Goal: Task Accomplishment & Management: Complete application form

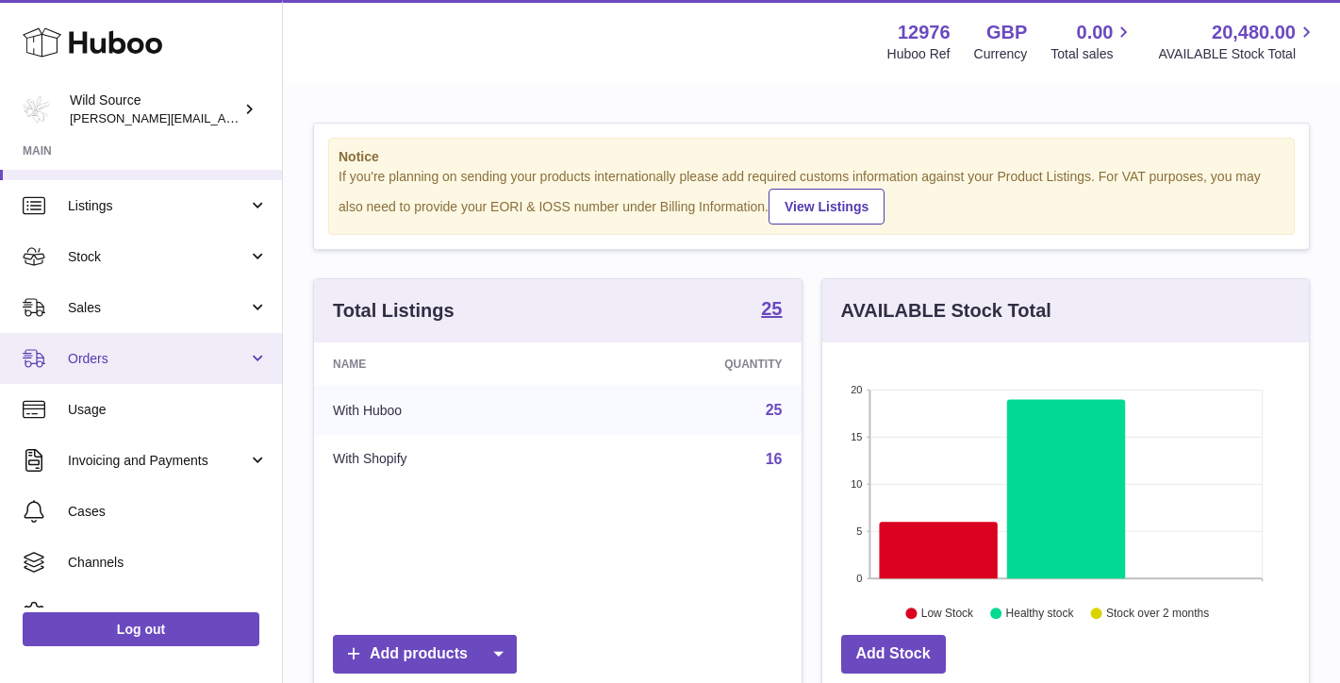
scroll to position [44, 0]
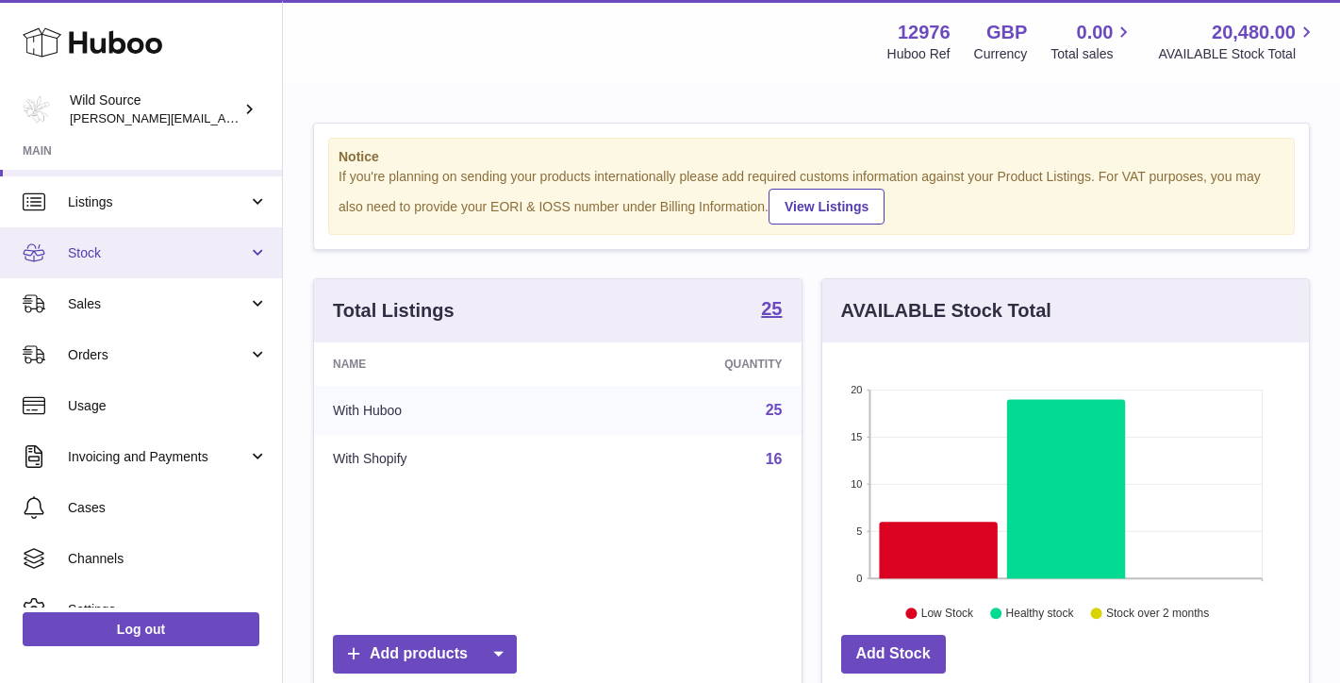
click at [249, 256] on link "Stock" at bounding box center [141, 252] width 282 height 51
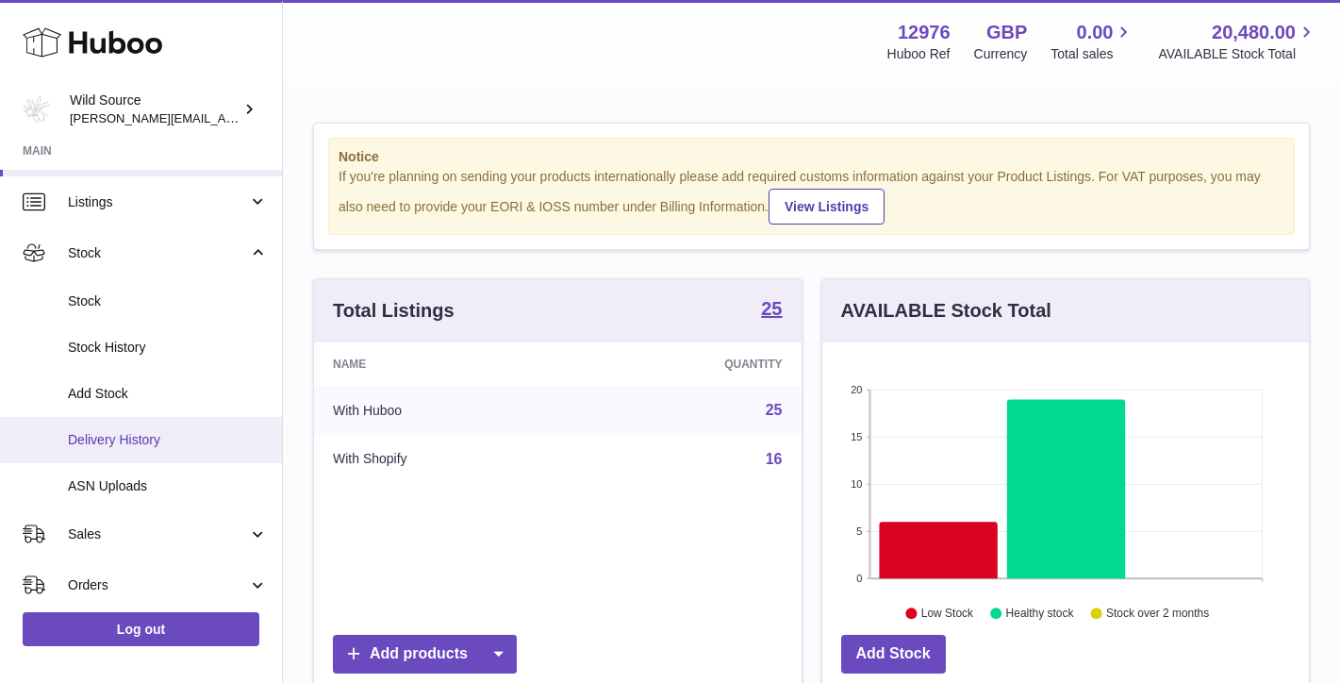
click at [134, 436] on span "Delivery History" at bounding box center [168, 440] width 200 height 18
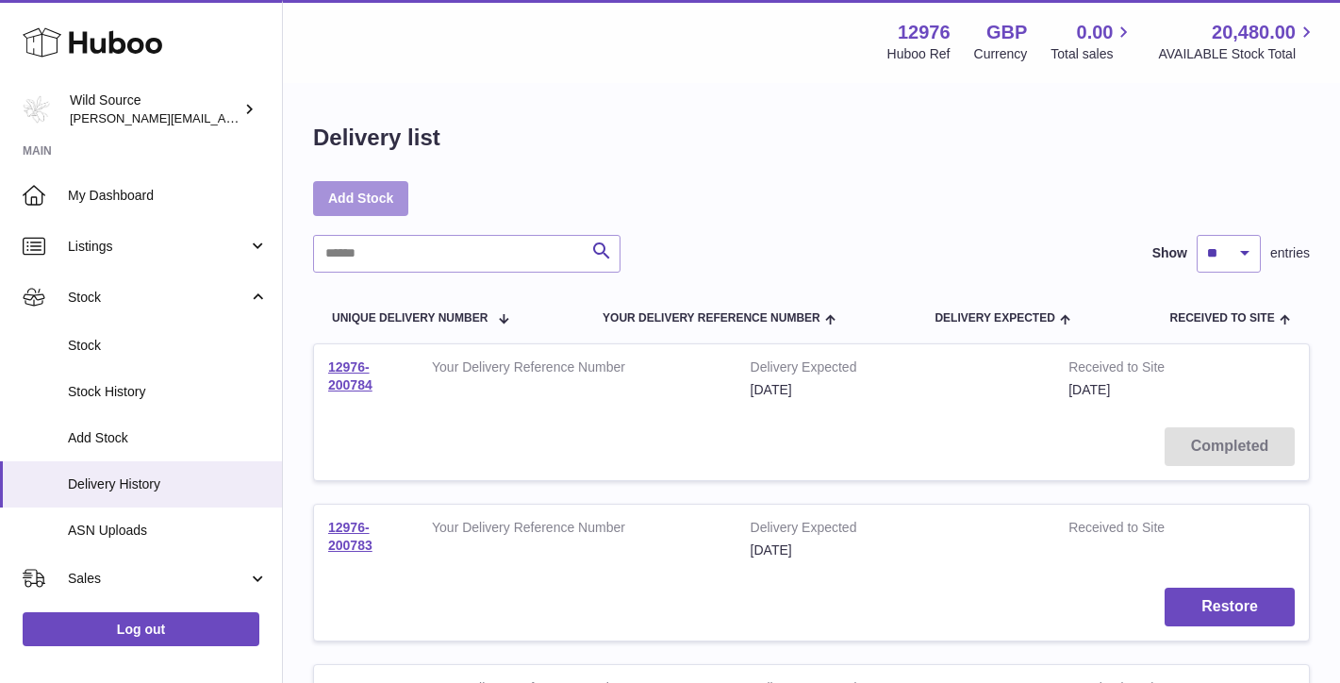
click at [361, 203] on link "Add Stock" at bounding box center [360, 198] width 95 height 34
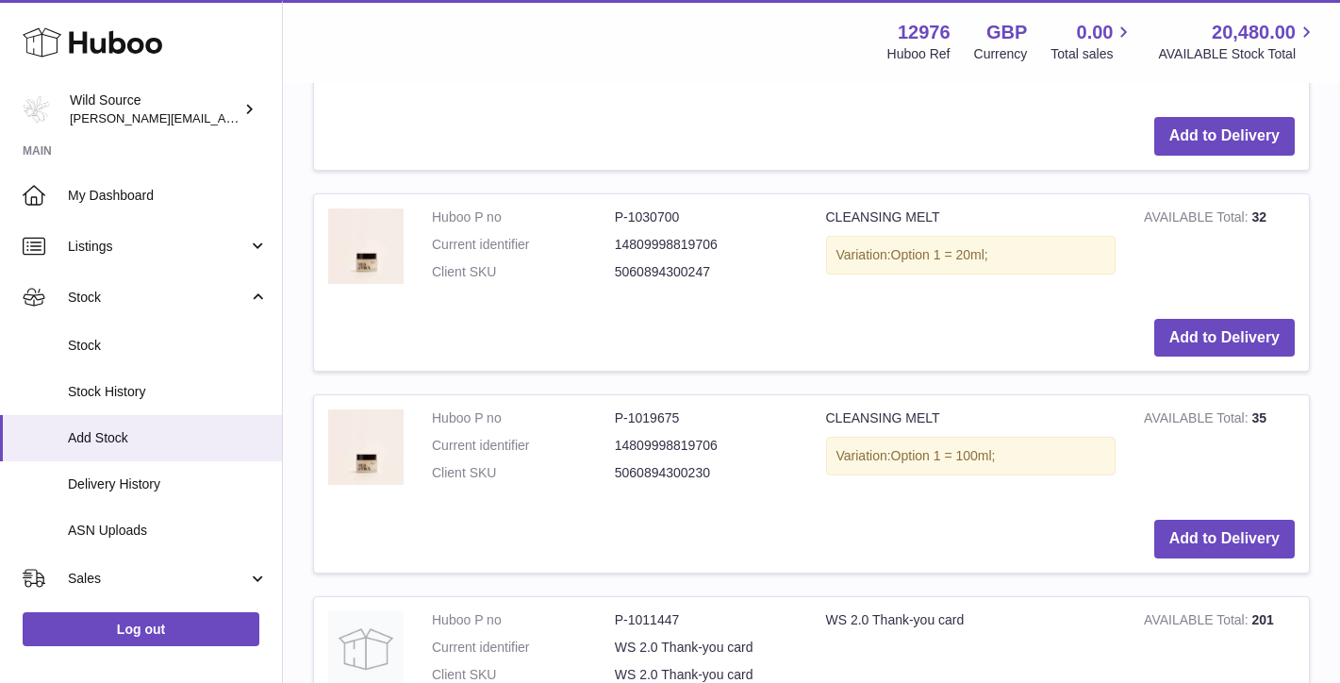
scroll to position [651, 0]
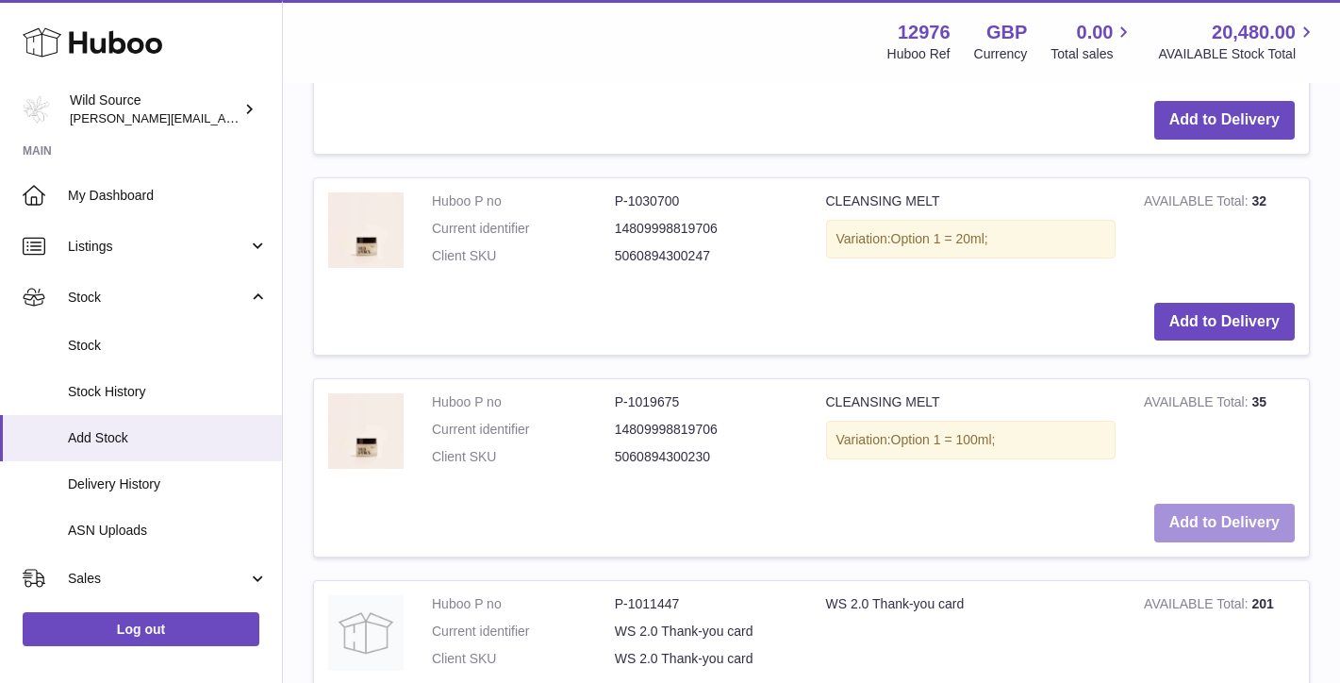
click at [1225, 509] on button "Add to Delivery" at bounding box center [1224, 522] width 140 height 39
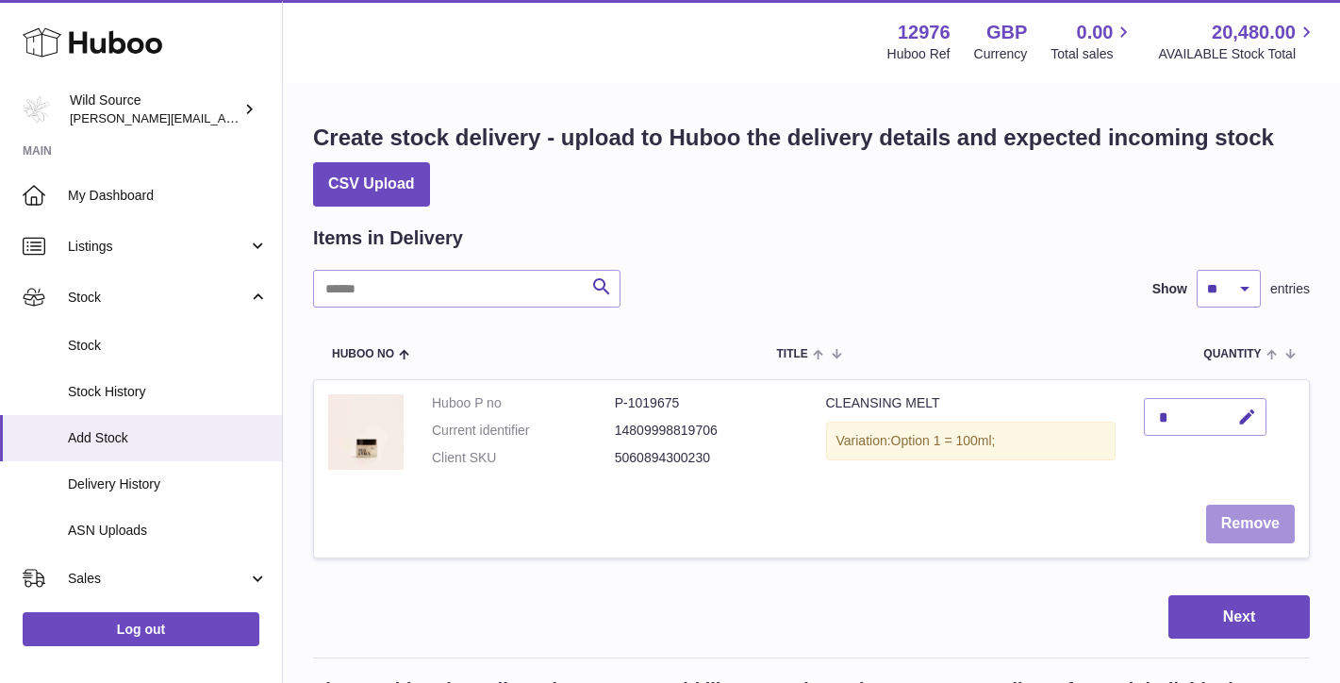
scroll to position [0, 0]
click at [1244, 426] on button "button" at bounding box center [1244, 417] width 44 height 39
type input "*"
click at [1255, 410] on icon "submit" at bounding box center [1247, 416] width 17 height 17
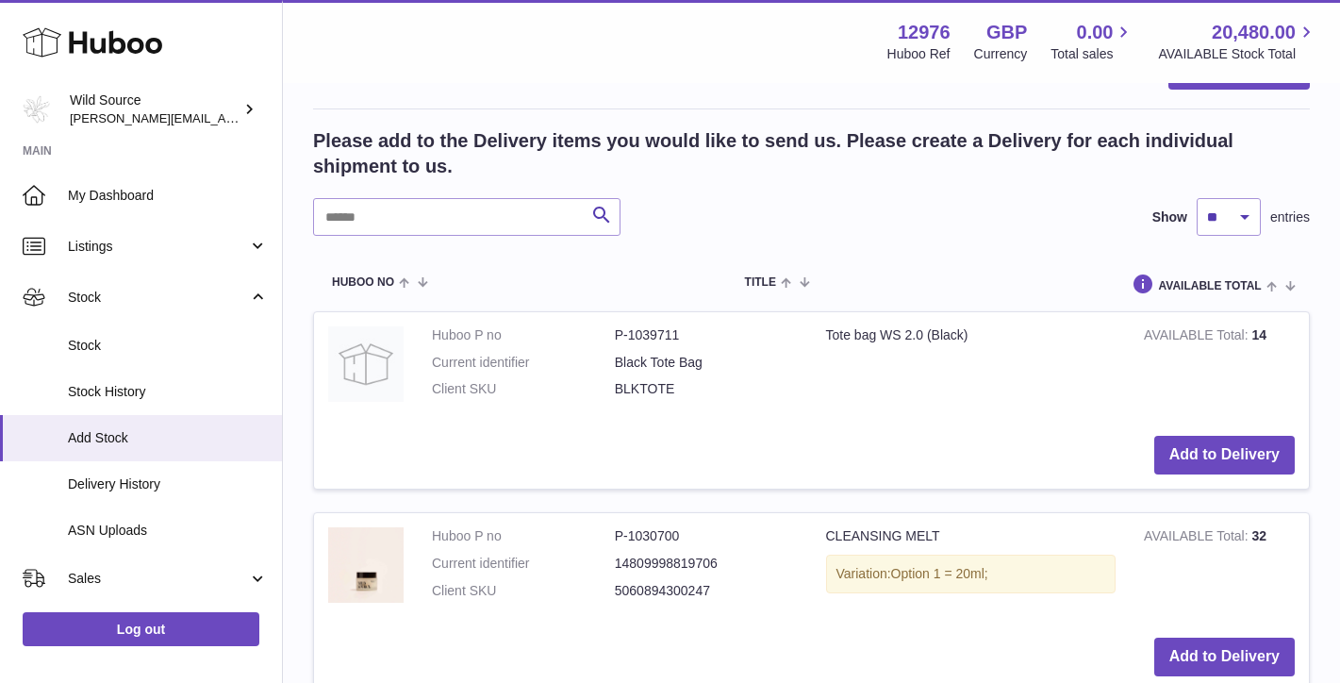
scroll to position [550, 0]
click at [420, 197] on input "text" at bounding box center [466, 216] width 307 height 38
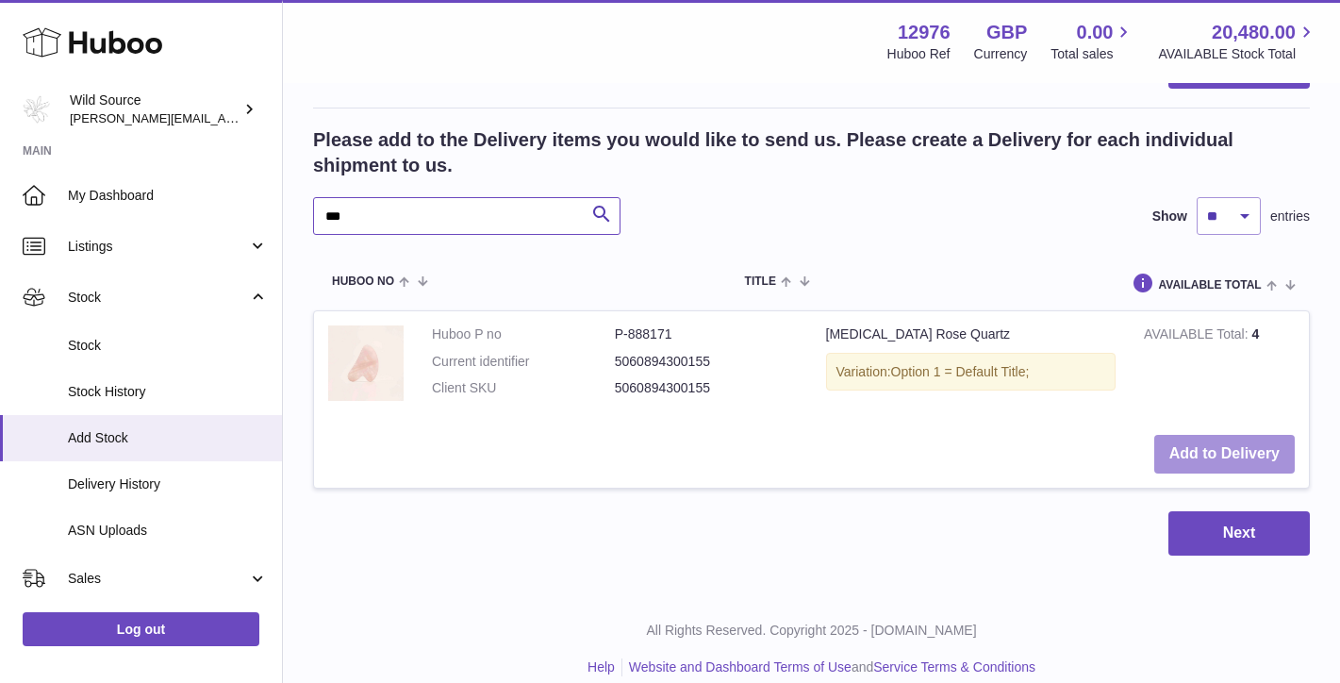
type input "***"
click at [1187, 440] on button "Add to Delivery" at bounding box center [1224, 454] width 140 height 39
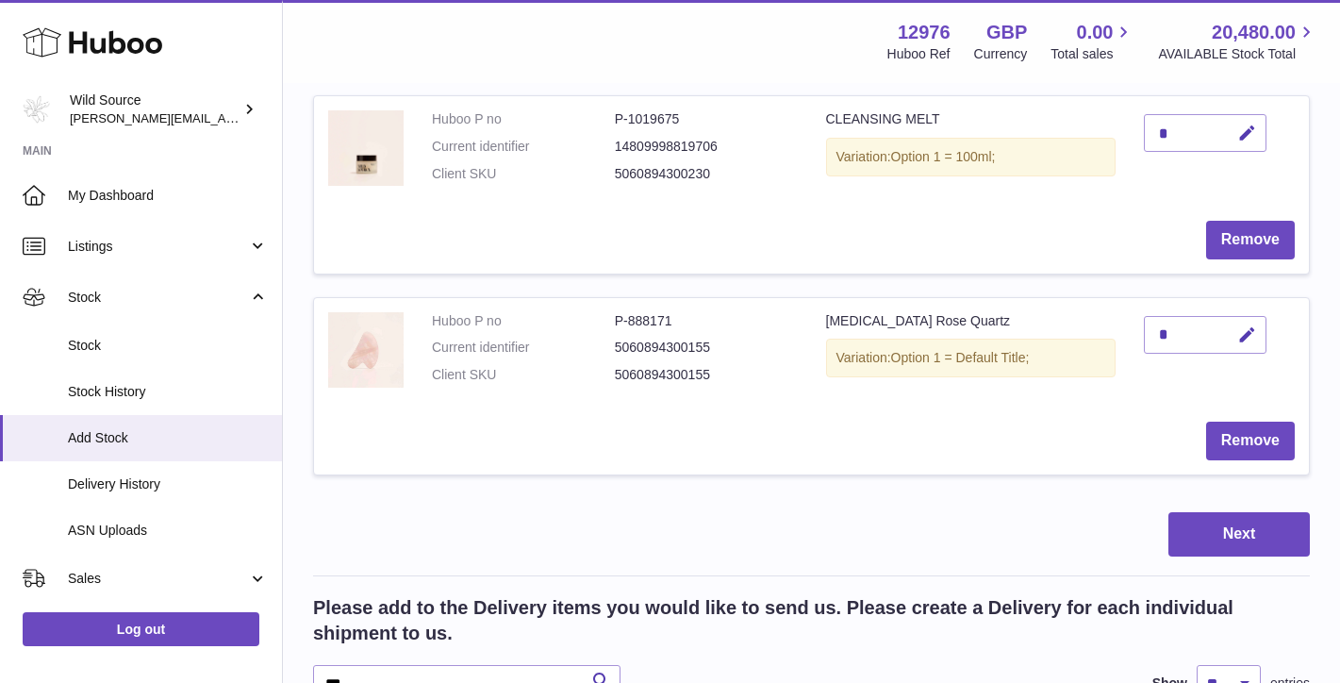
scroll to position [247, 0]
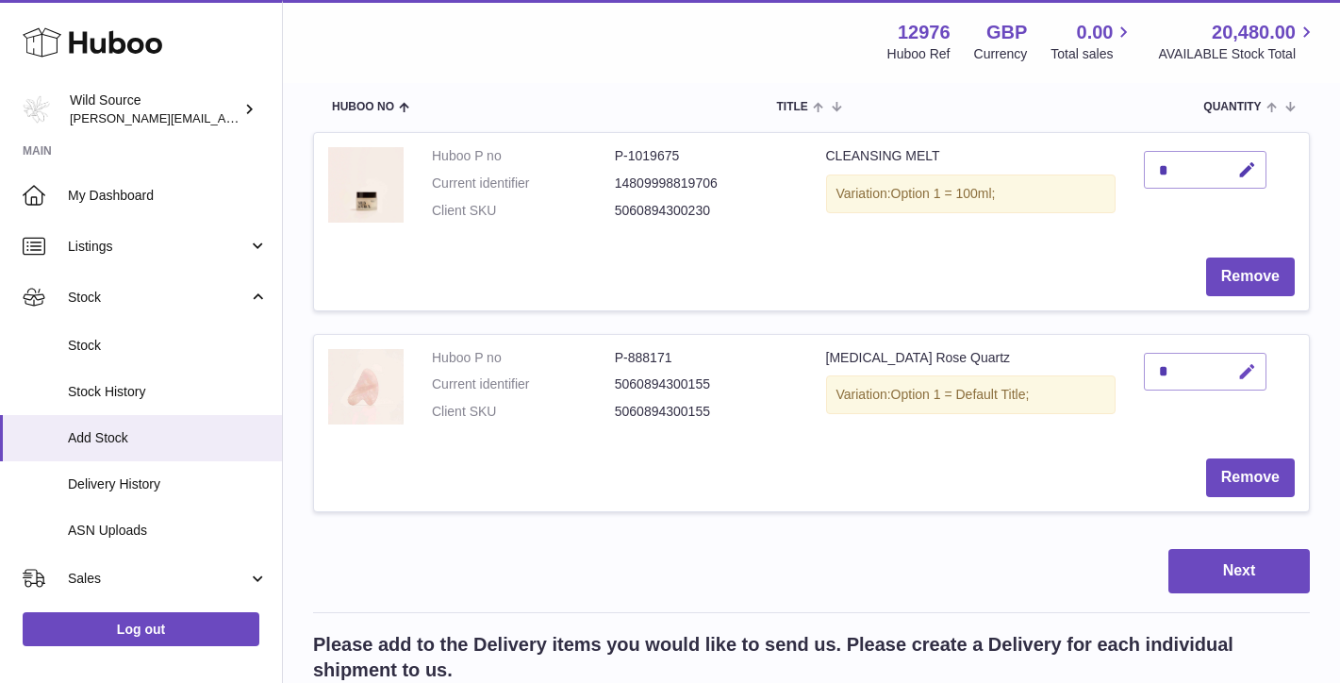
click at [1246, 364] on icon "button" at bounding box center [1247, 372] width 20 height 20
type input "**"
click at [1249, 373] on icon "submit" at bounding box center [1247, 371] width 17 height 17
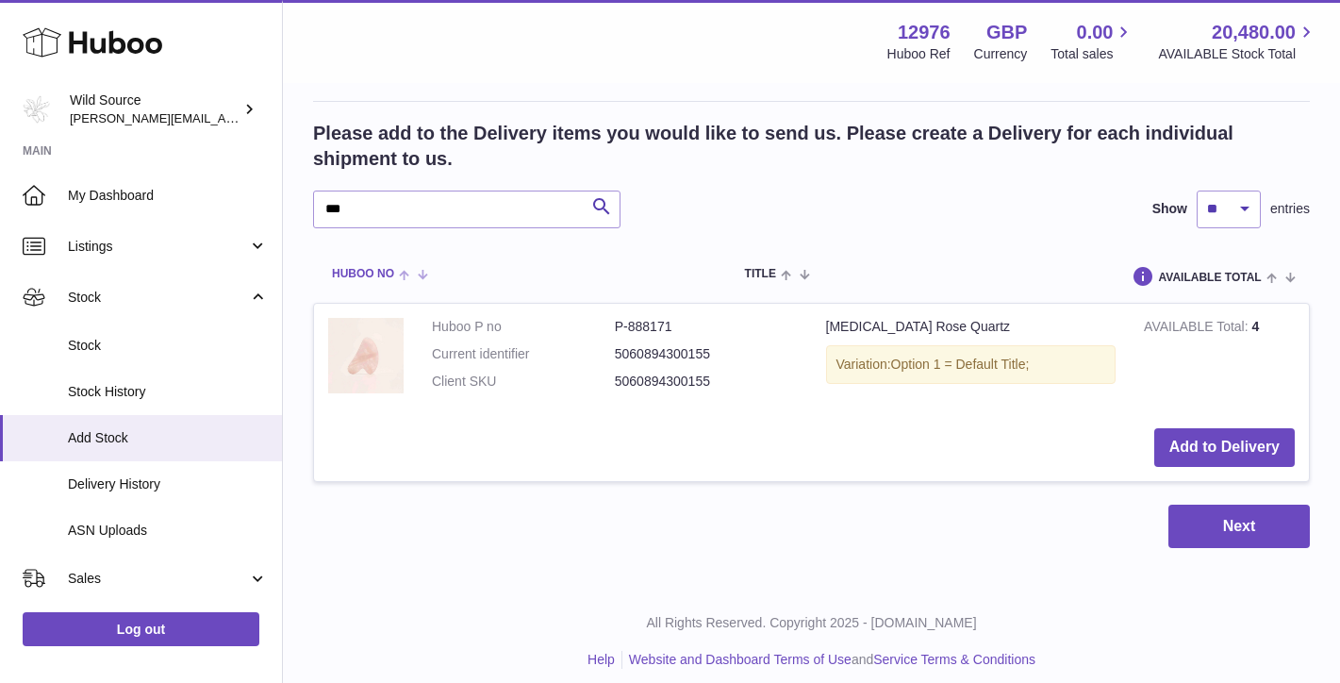
scroll to position [757, 0]
click at [345, 203] on input "***" at bounding box center [466, 210] width 307 height 38
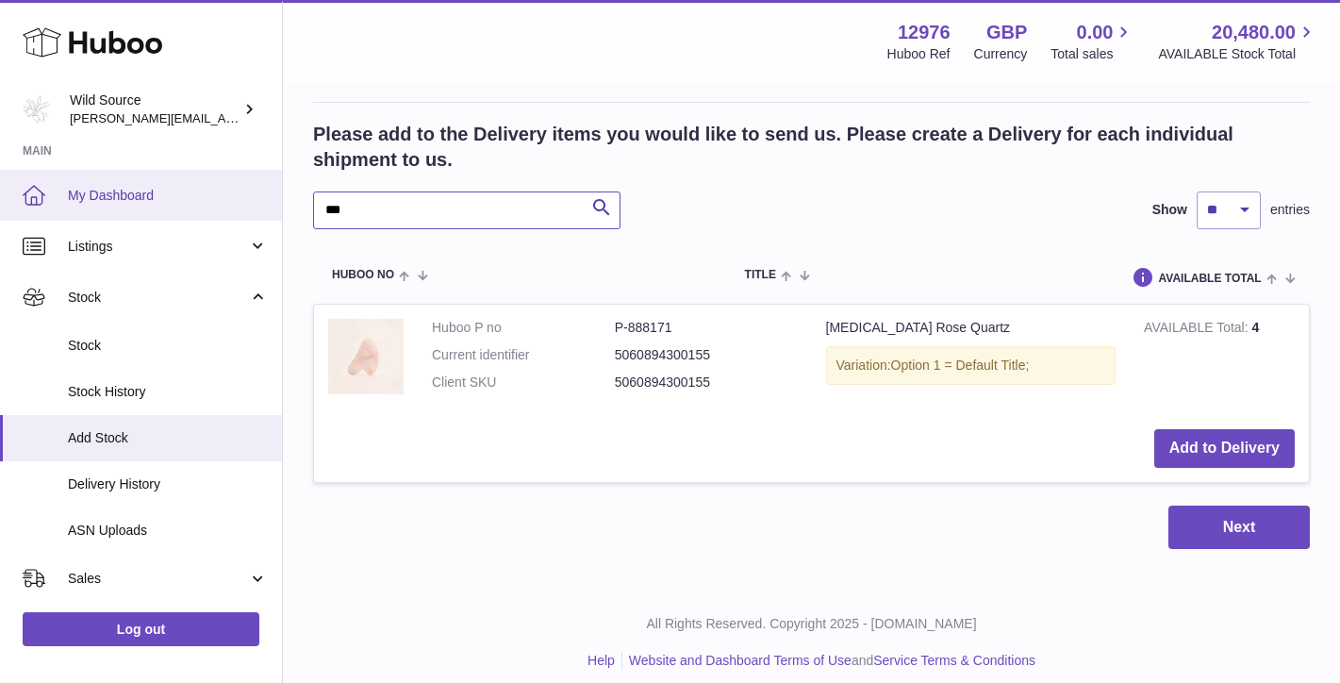
drag, startPoint x: 345, startPoint y: 203, endPoint x: 227, endPoint y: 190, distance: 118.5
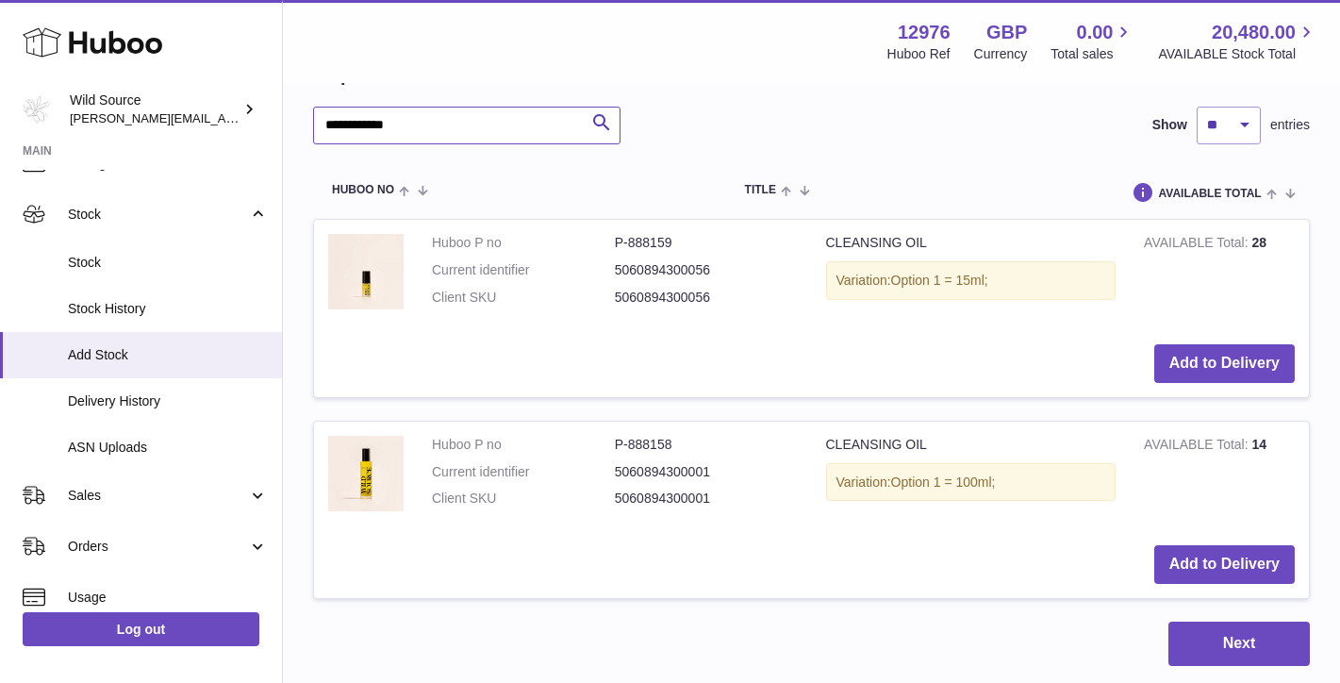
scroll to position [880, 0]
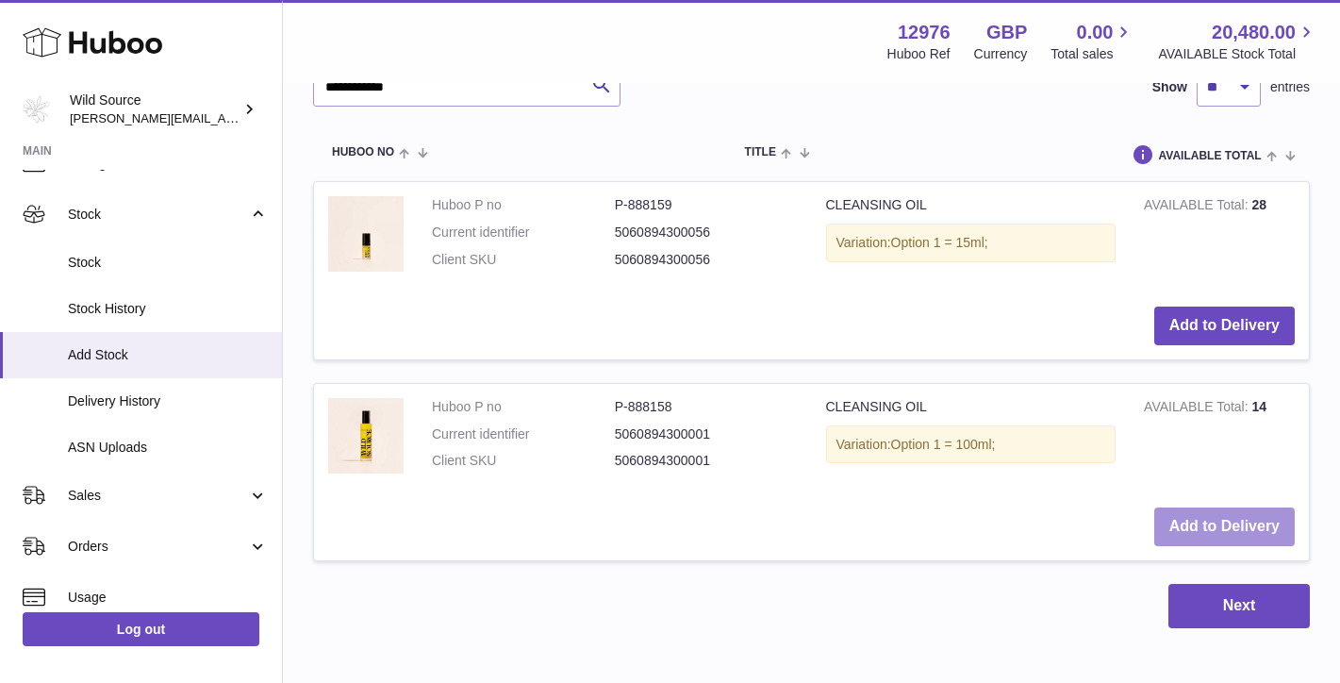
click at [1237, 513] on button "Add to Delivery" at bounding box center [1224, 526] width 140 height 39
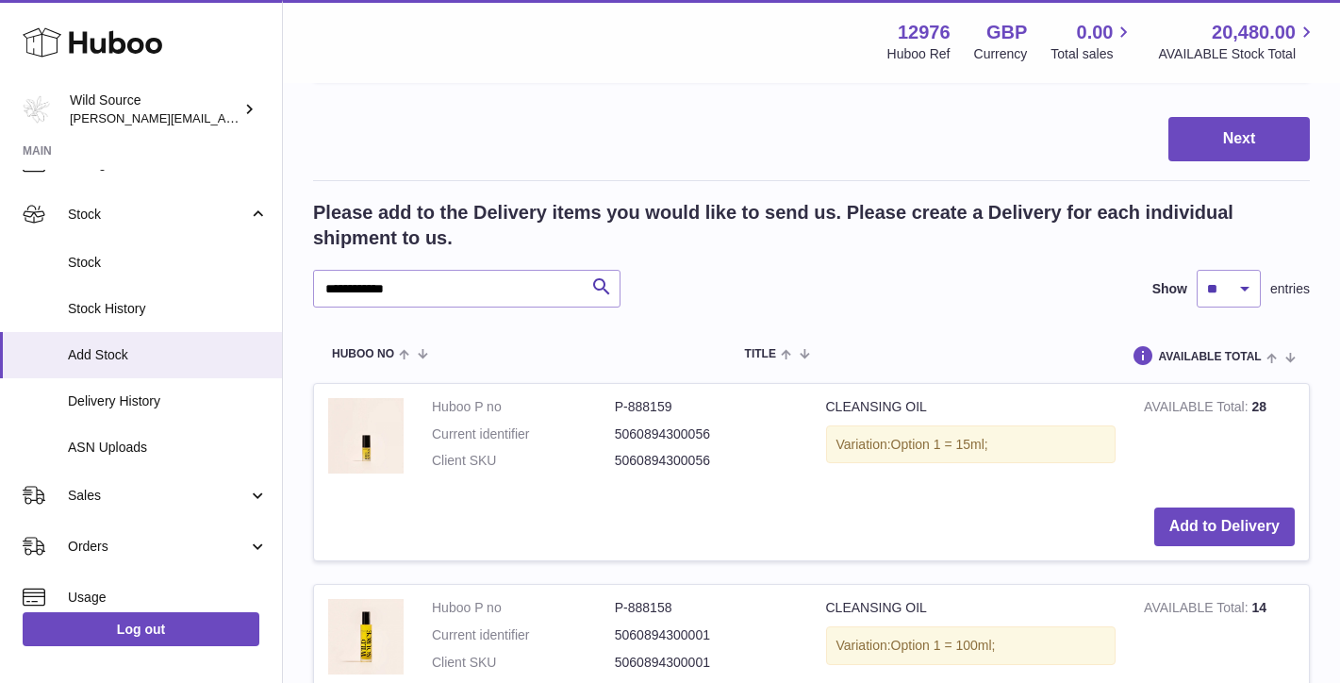
scroll to position [970, 0]
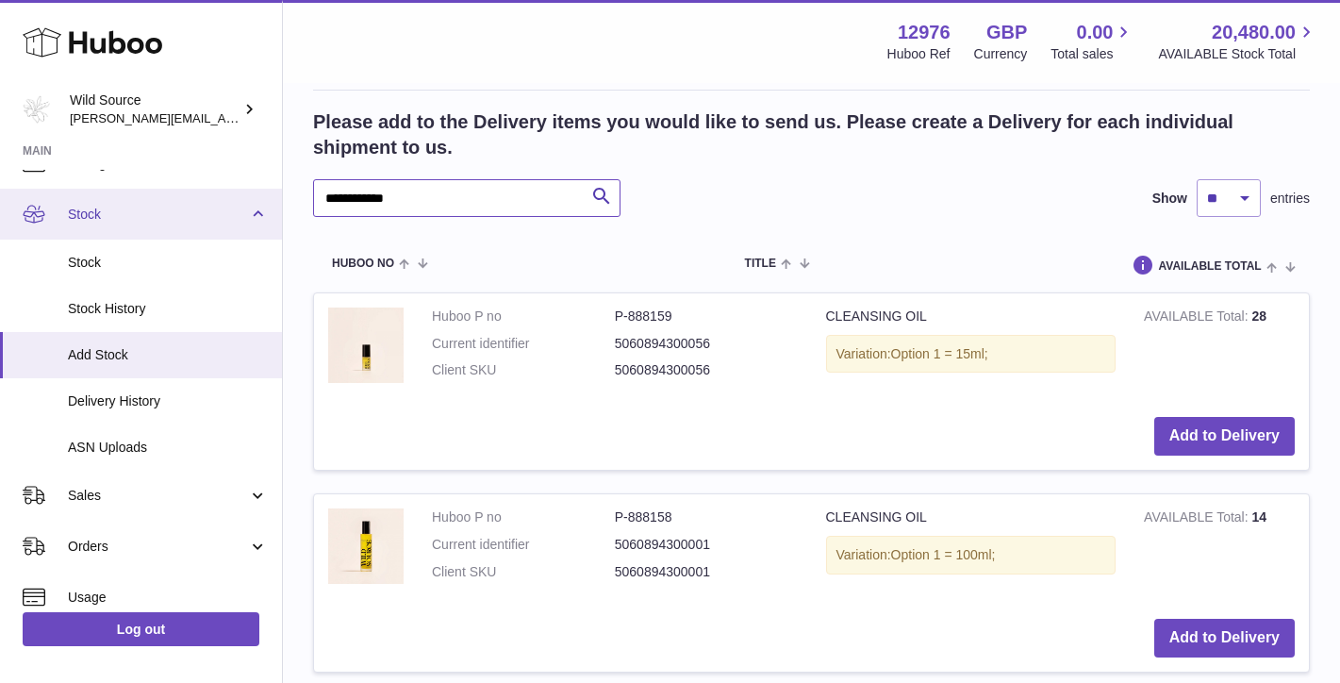
drag, startPoint x: 490, startPoint y: 191, endPoint x: 117, endPoint y: 188, distance: 373.4
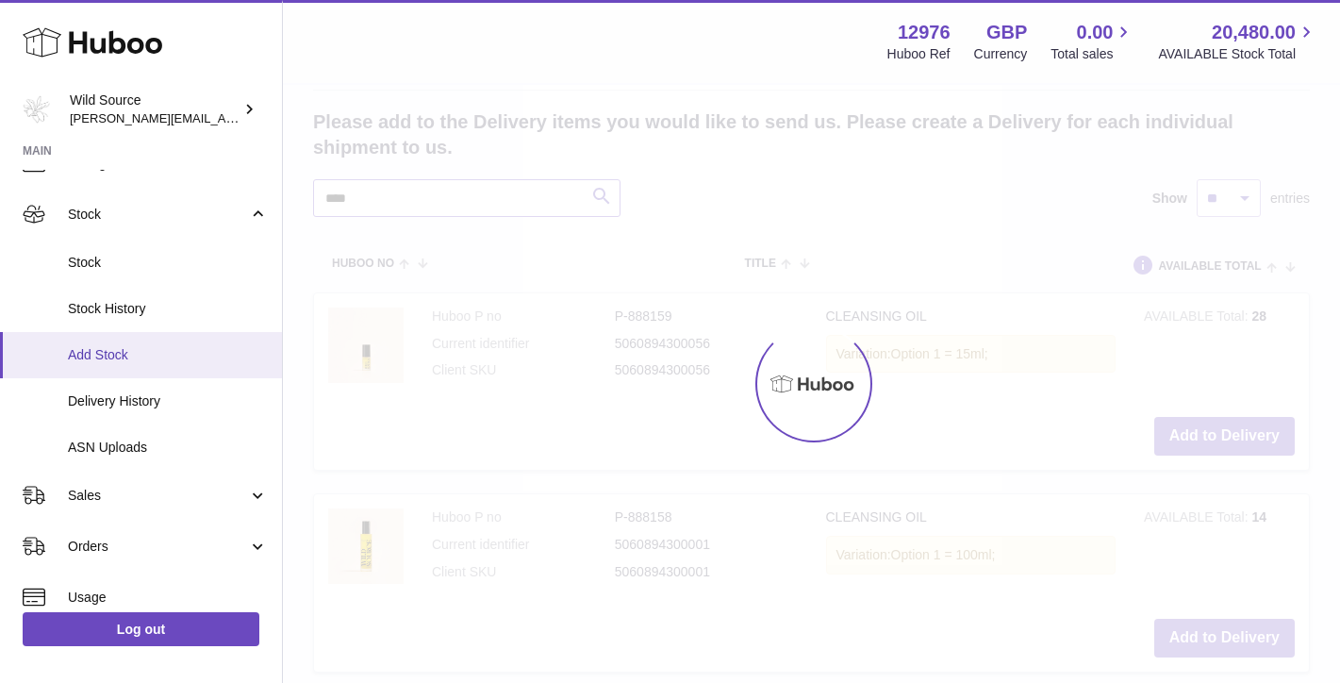
scroll to position [955, 0]
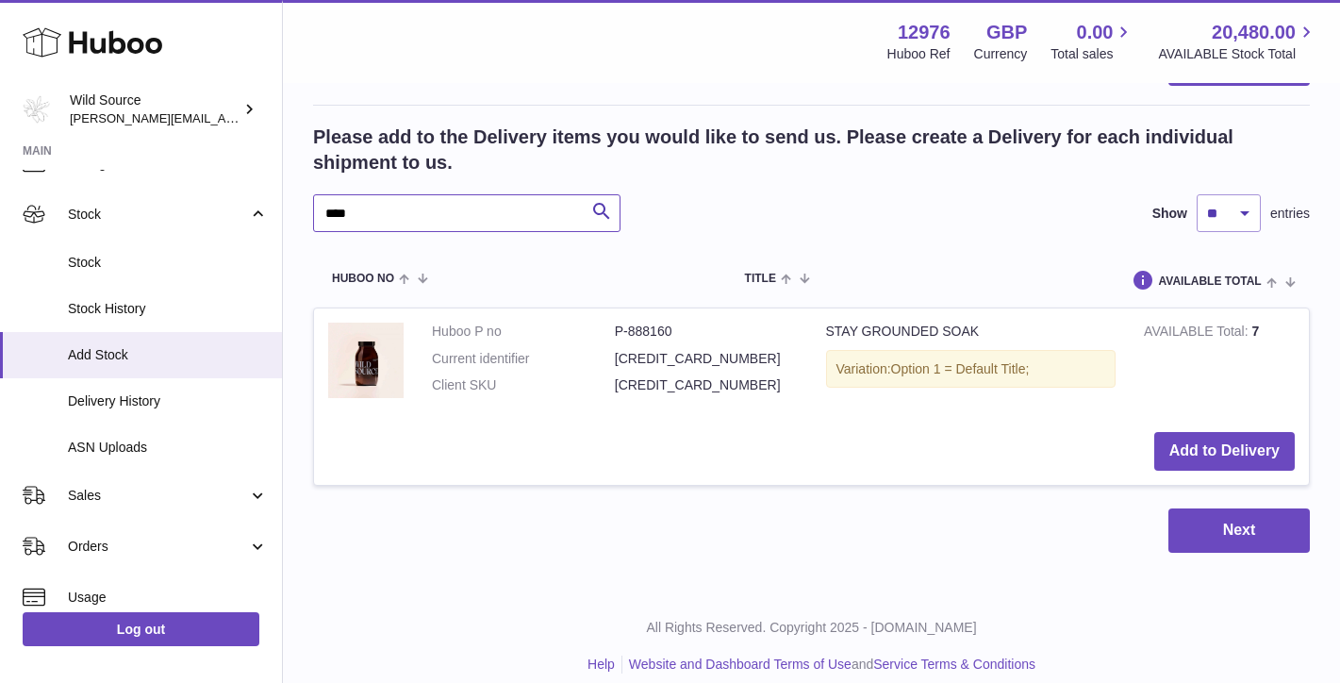
type input "****"
click at [1224, 418] on td "Add to Delivery" at bounding box center [811, 451] width 995 height 67
click at [1219, 440] on button "Add to Delivery" at bounding box center [1224, 451] width 140 height 39
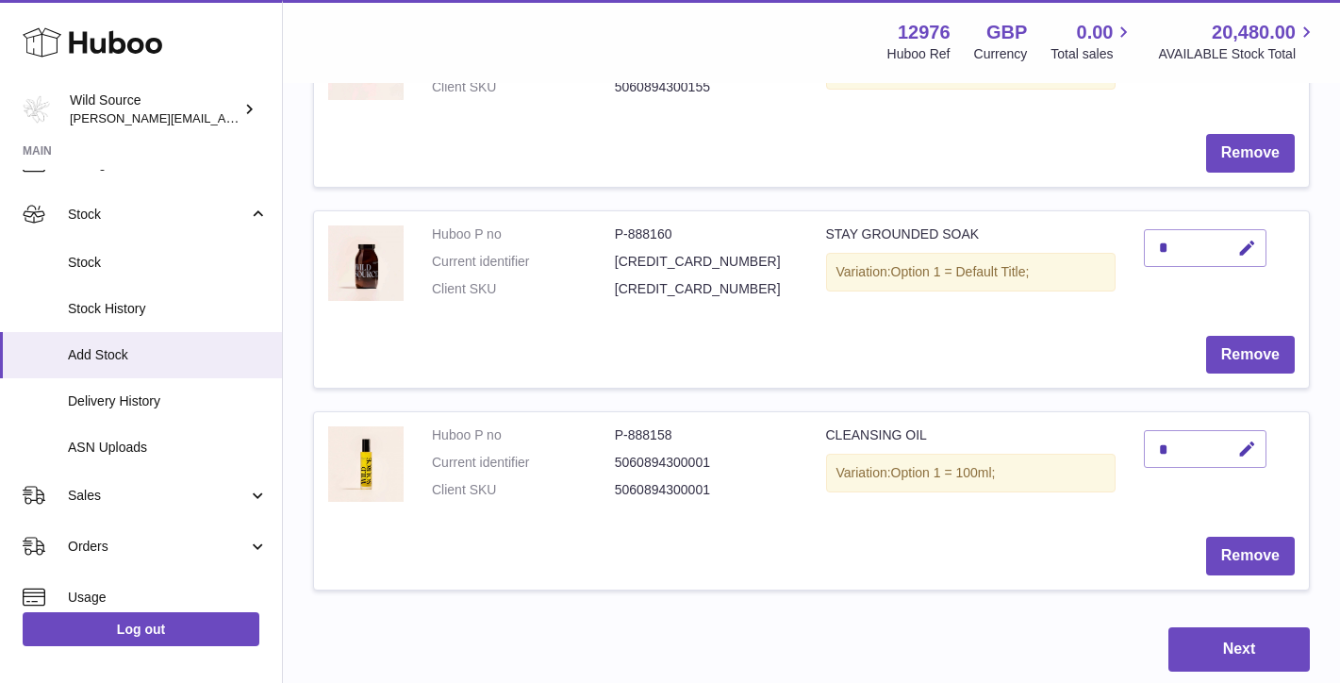
scroll to position [569, 0]
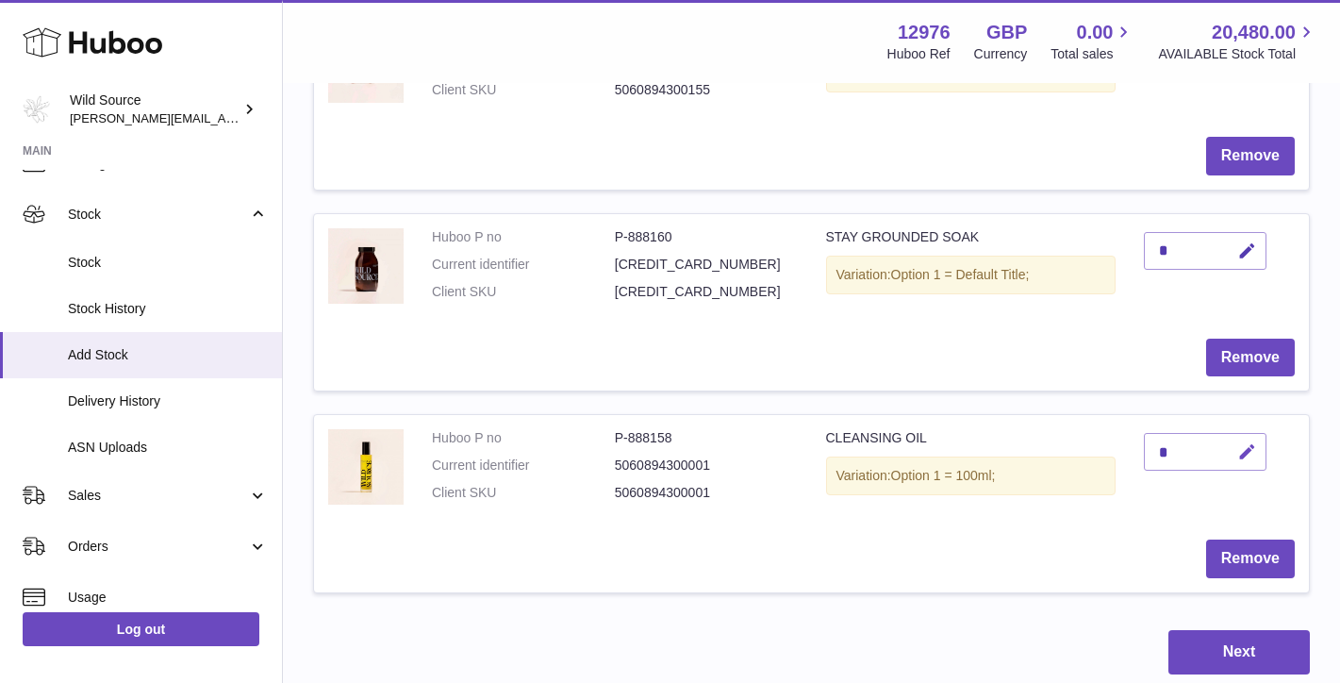
click at [1246, 445] on icon "button" at bounding box center [1247, 452] width 20 height 20
type input "**"
click at [1239, 446] on icon "submit" at bounding box center [1247, 451] width 17 height 17
click at [1248, 241] on icon "button" at bounding box center [1247, 251] width 20 height 20
type input "**"
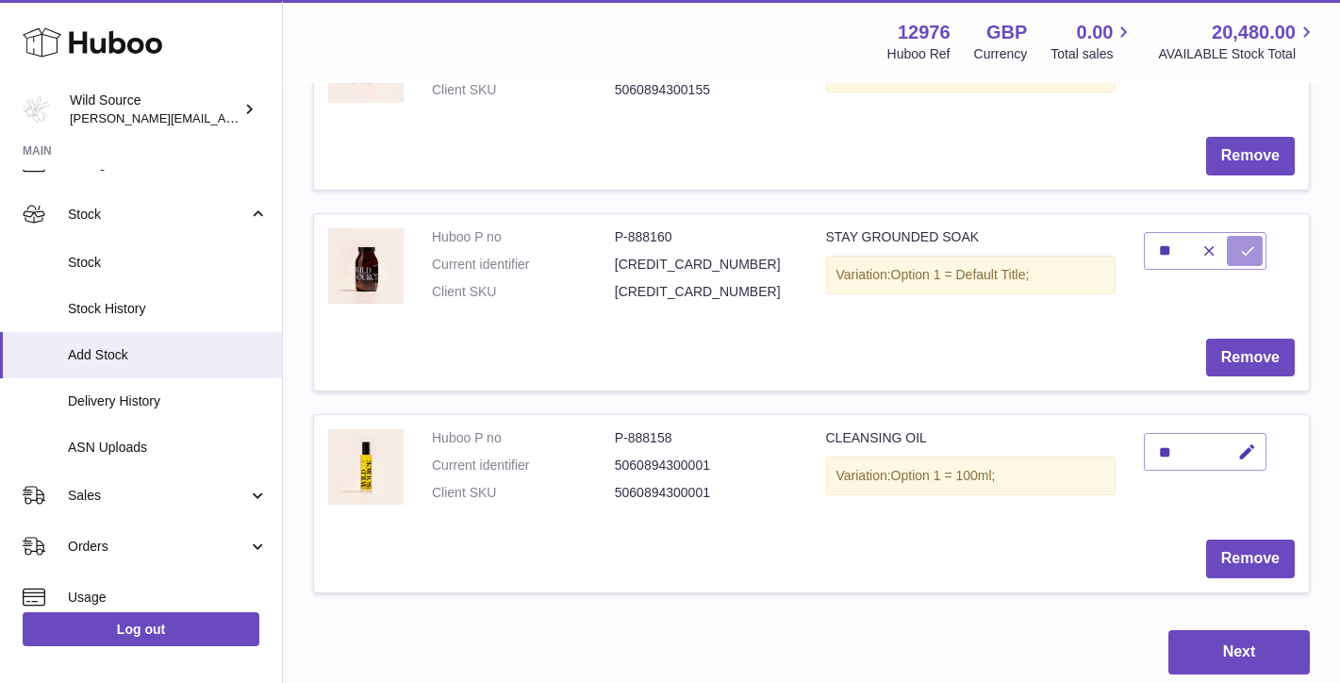
click at [1257, 241] on button "submit" at bounding box center [1245, 251] width 36 height 30
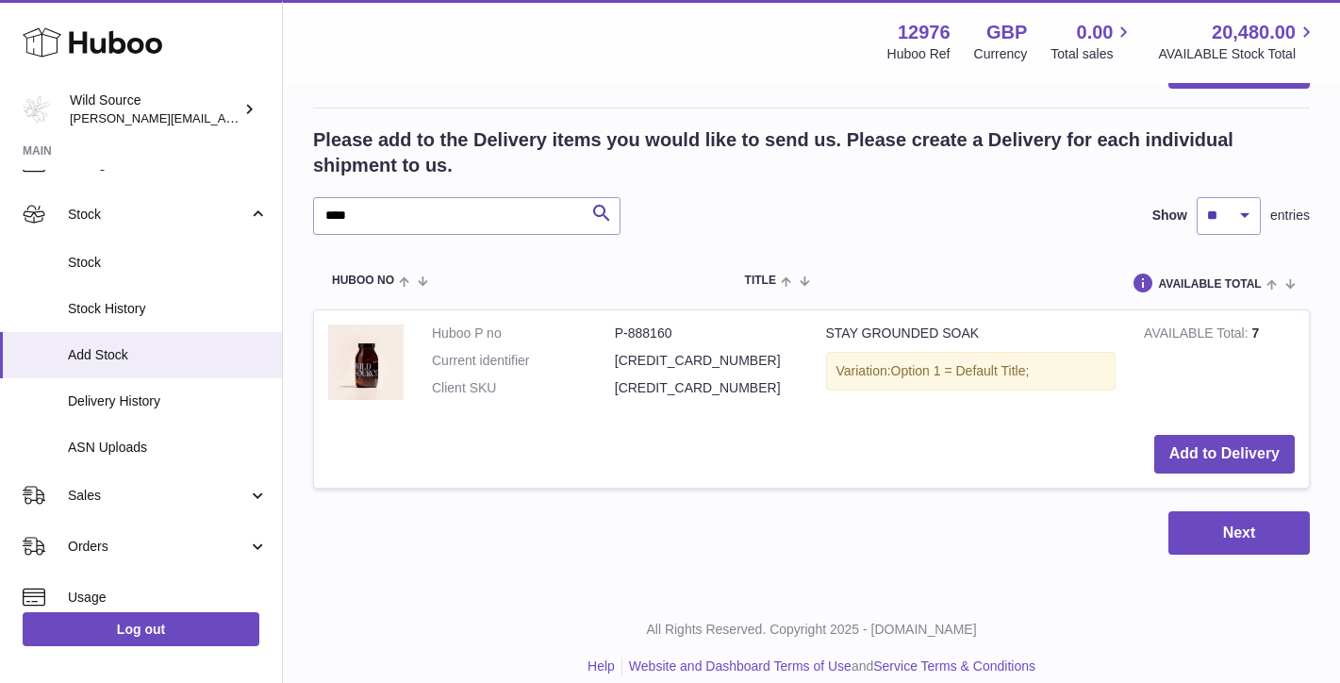
scroll to position [1153, 0]
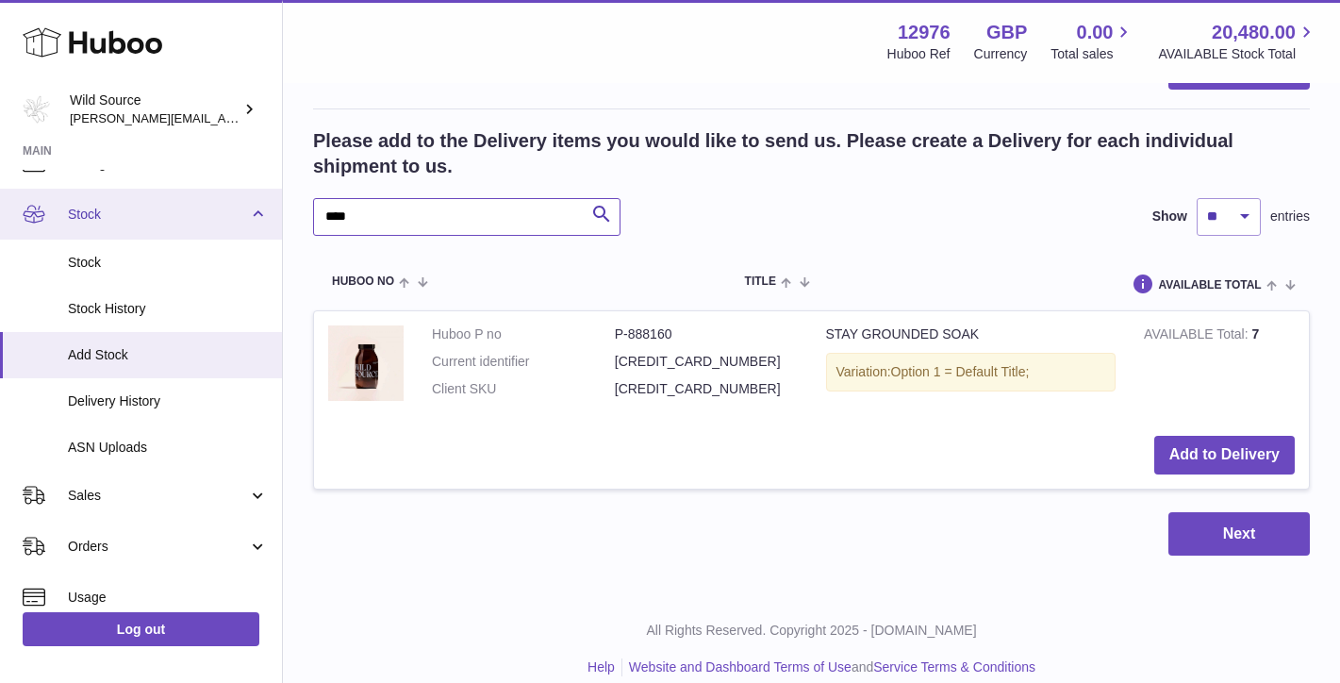
drag, startPoint x: 415, startPoint y: 197, endPoint x: 169, endPoint y: 194, distance: 246.1
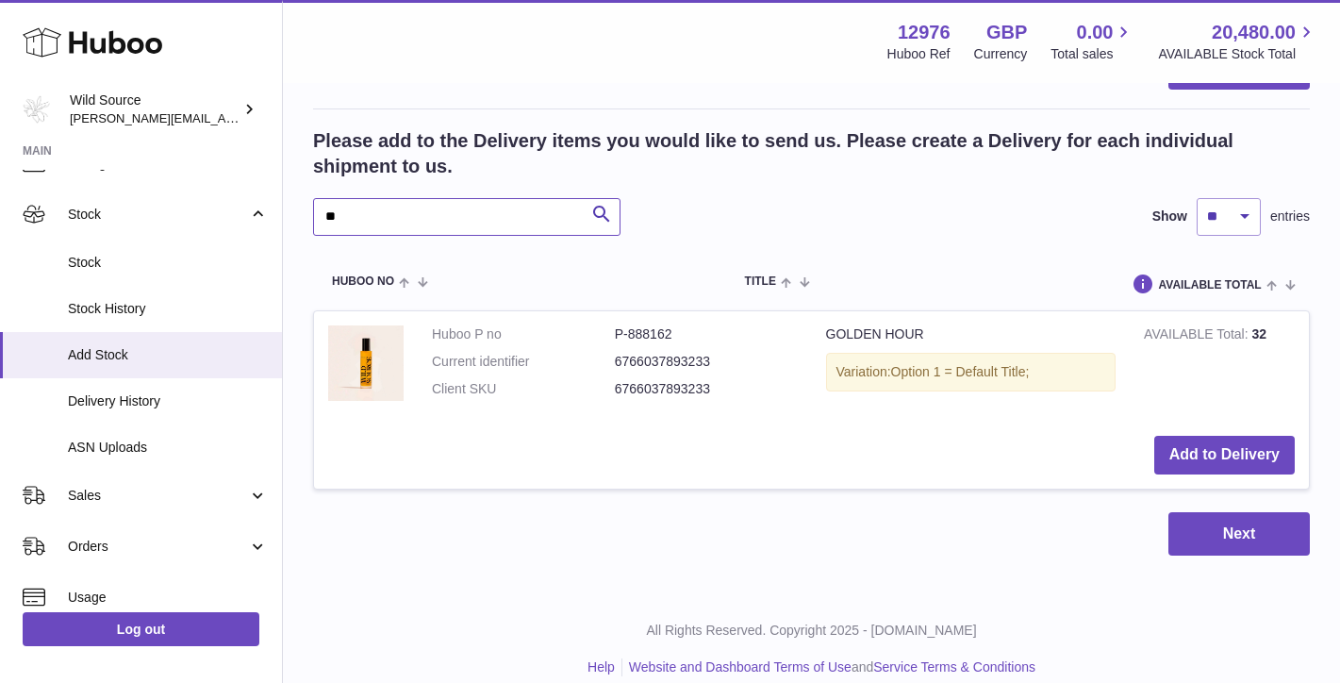
type input "*"
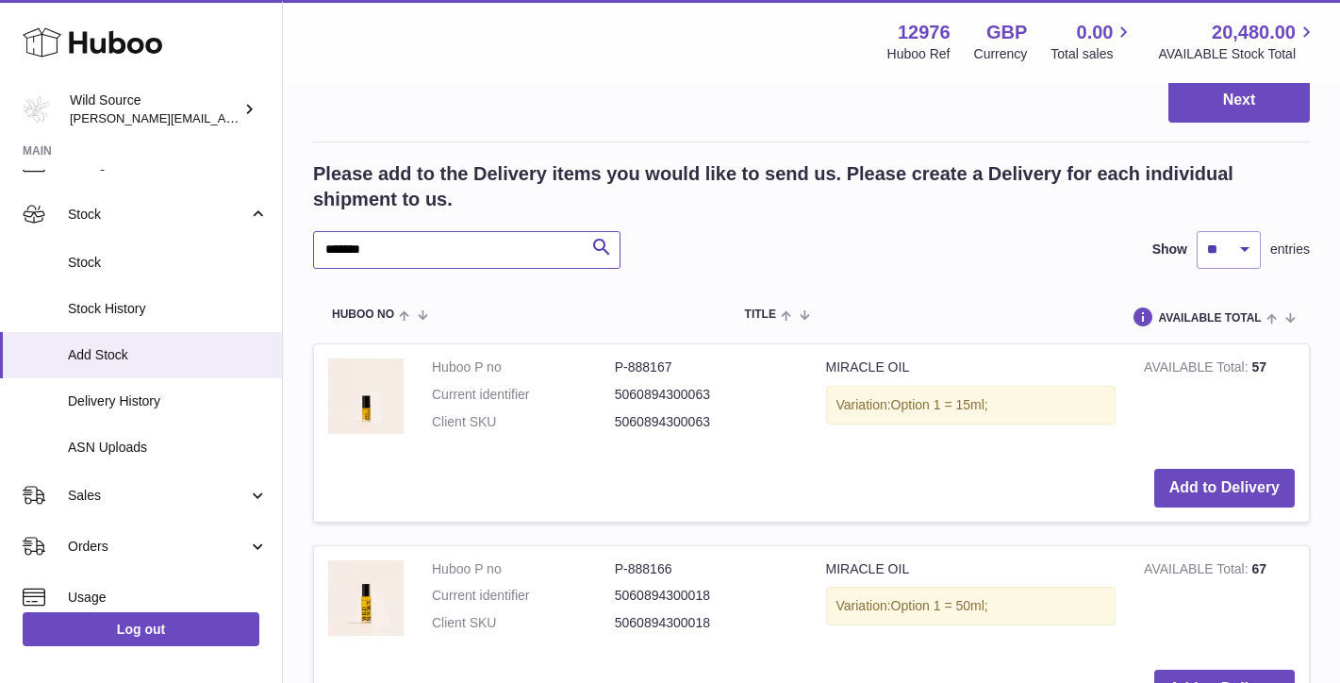
scroll to position [1111, 0]
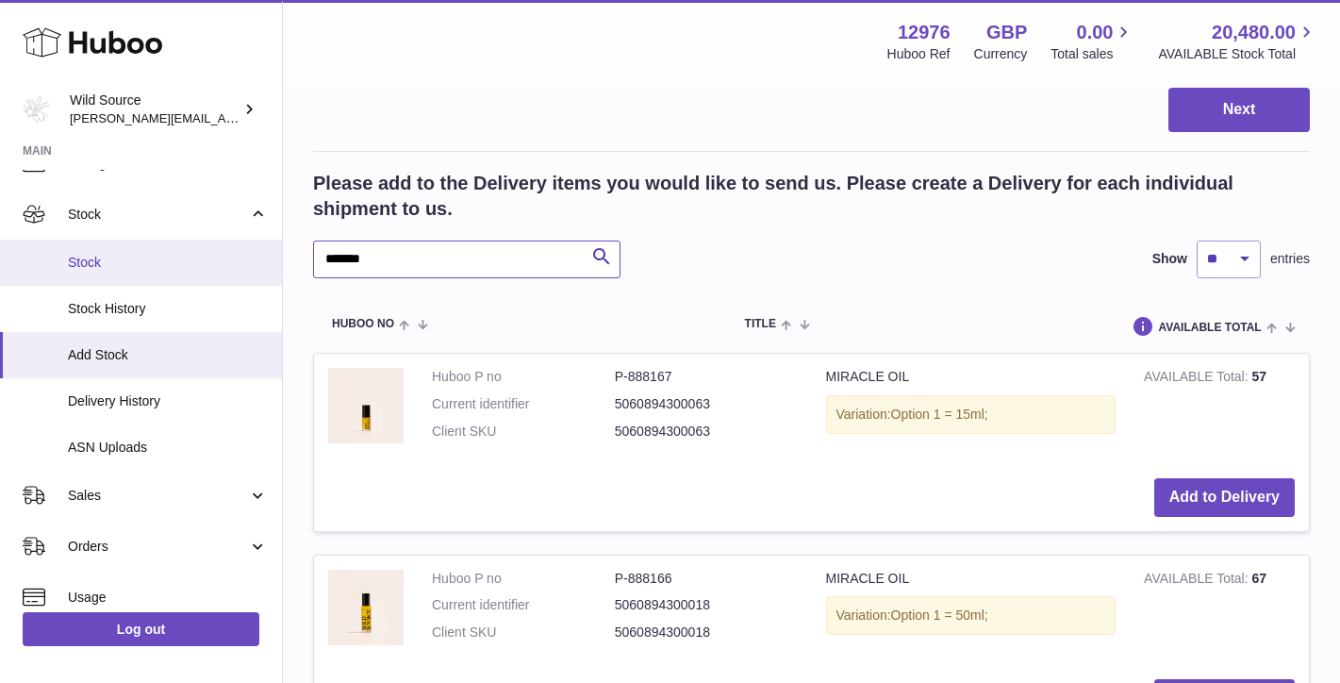
drag, startPoint x: 444, startPoint y: 246, endPoint x: 175, endPoint y: 264, distance: 269.3
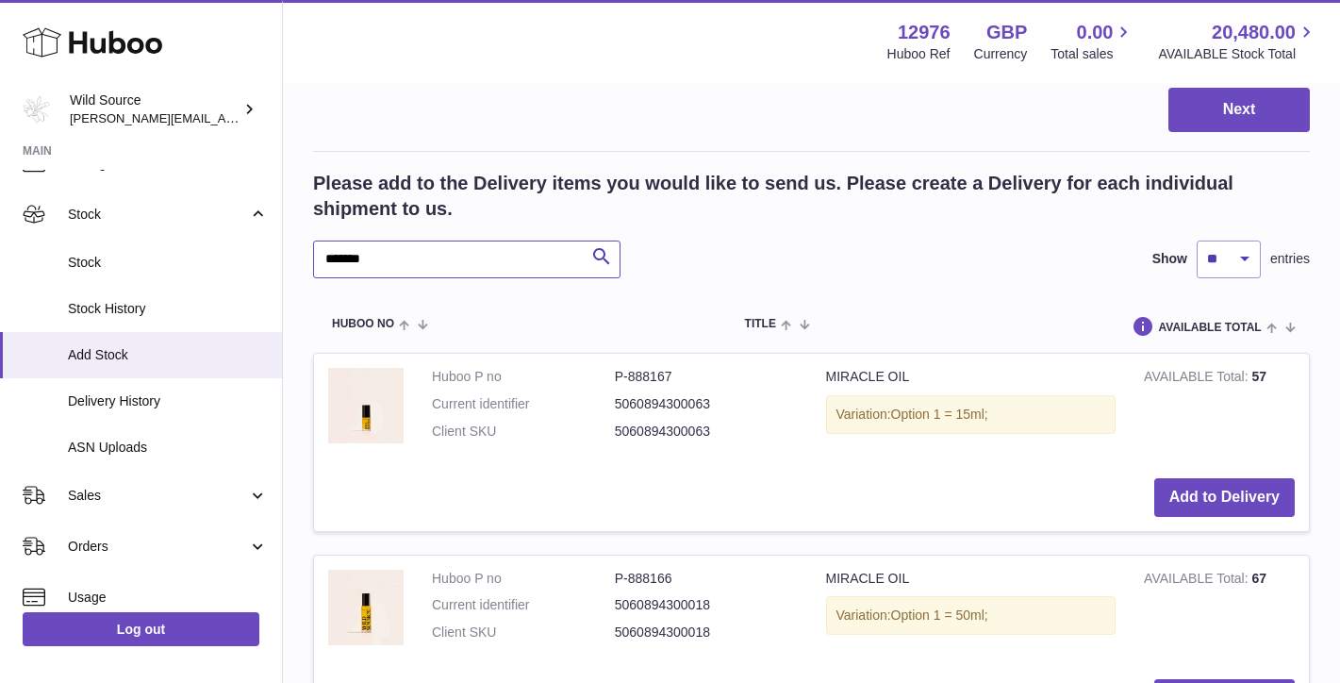
drag, startPoint x: 380, startPoint y: 241, endPoint x: 282, endPoint y: 232, distance: 98.5
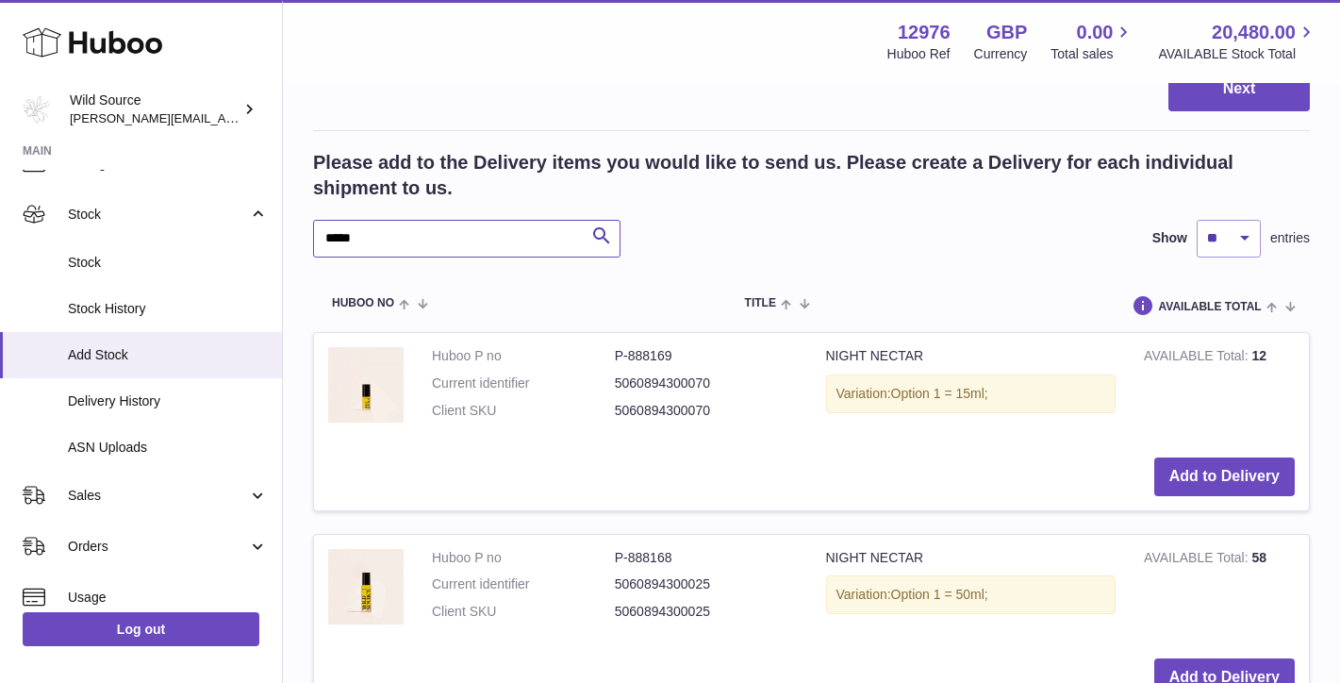
scroll to position [1128, 0]
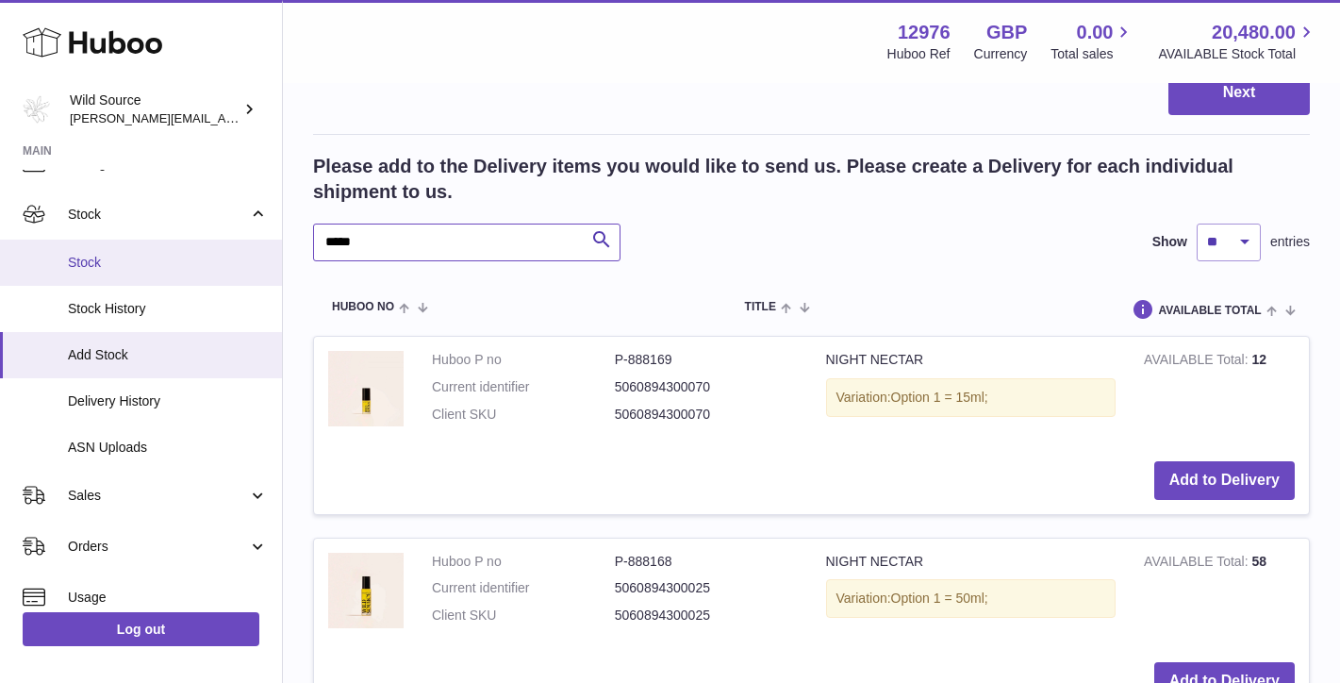
drag, startPoint x: 390, startPoint y: 219, endPoint x: 149, endPoint y: 256, distance: 244.2
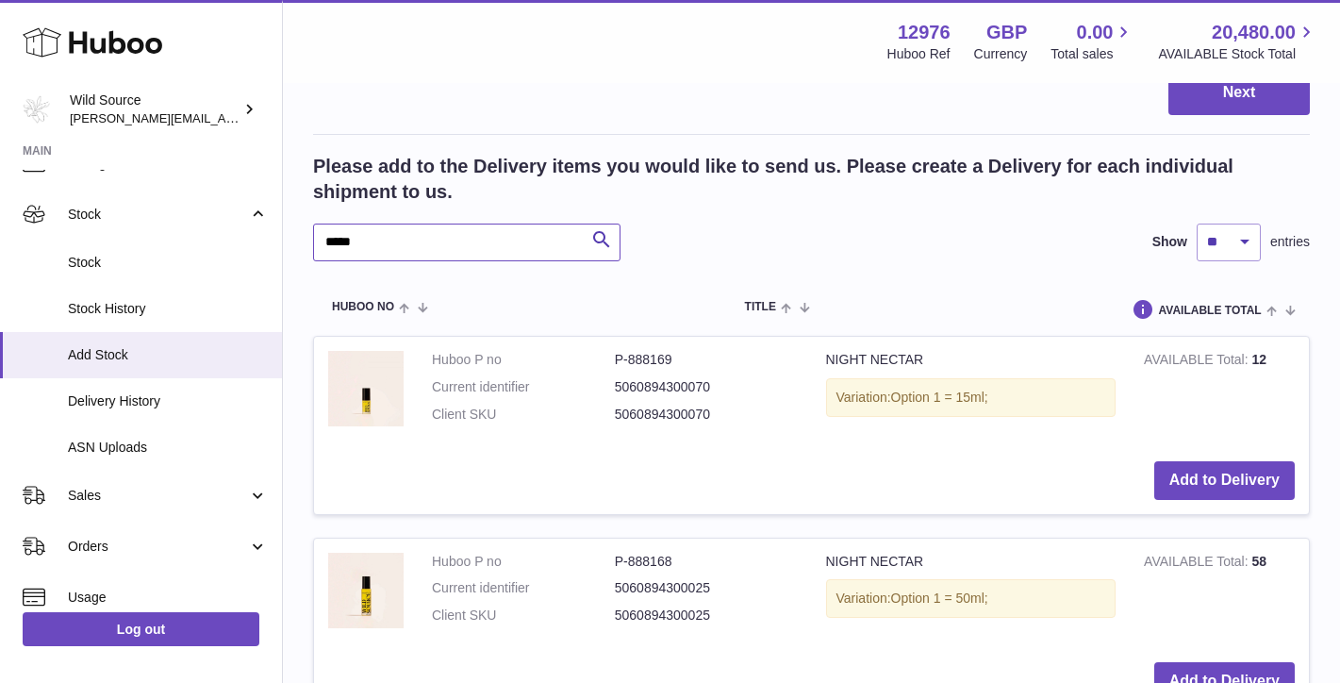
drag, startPoint x: 363, startPoint y: 227, endPoint x: 286, endPoint y: 225, distance: 77.3
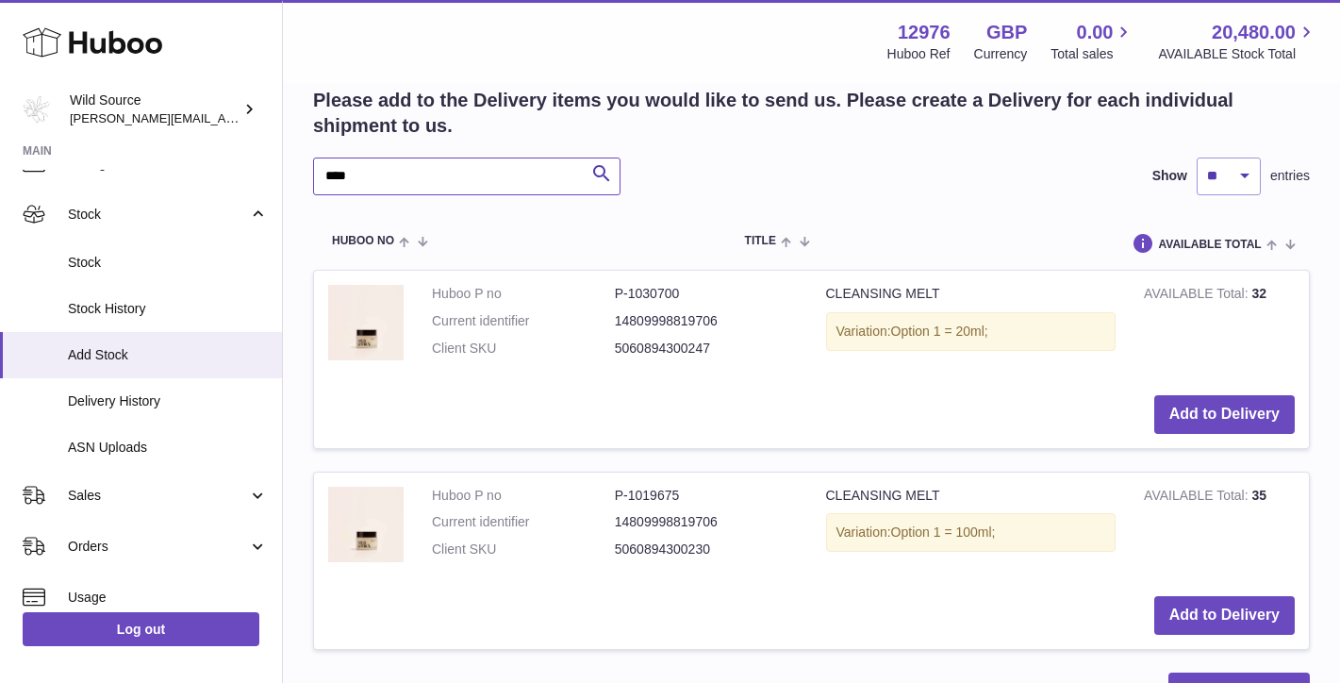
scroll to position [1195, 0]
type input "****"
click at [1222, 394] on button "Add to Delivery" at bounding box center [1224, 413] width 140 height 39
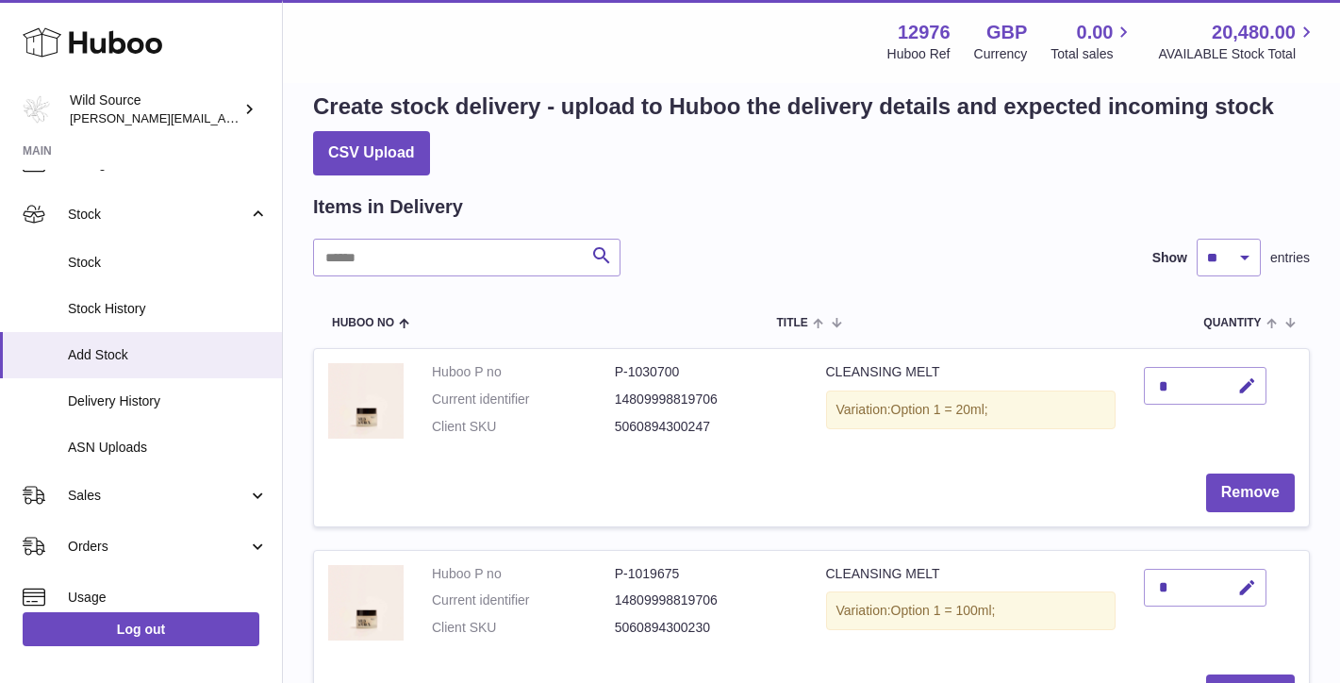
scroll to position [5, 0]
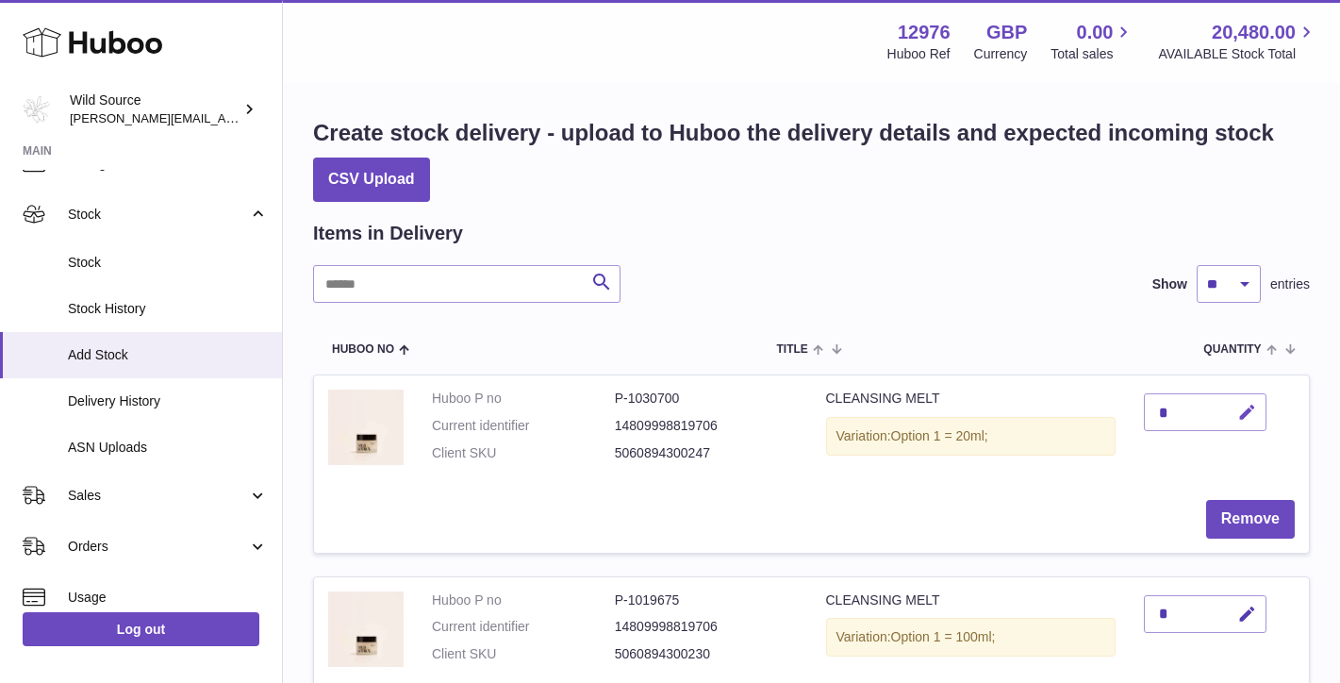
click at [1242, 409] on icon "button" at bounding box center [1247, 413] width 20 height 20
type input "**"
click at [1249, 405] on icon "submit" at bounding box center [1247, 412] width 17 height 17
click at [473, 282] on input "text" at bounding box center [466, 284] width 307 height 38
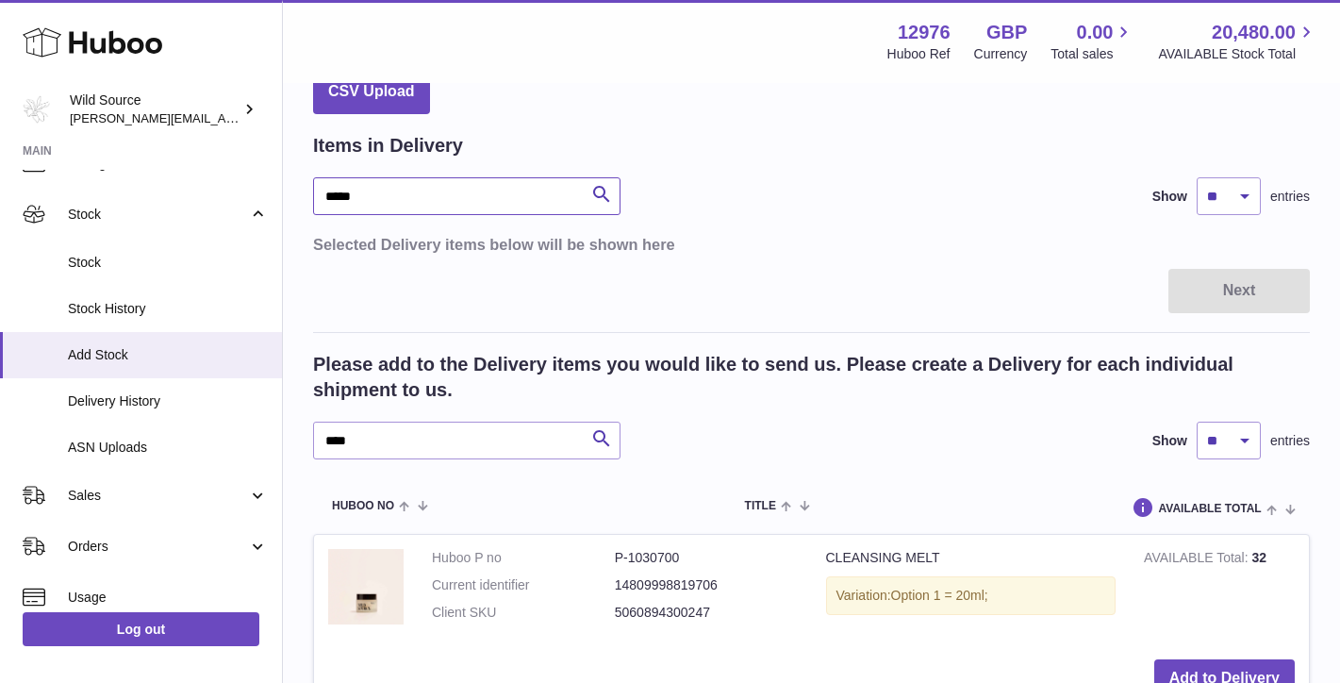
scroll to position [91, 0]
type input "*****"
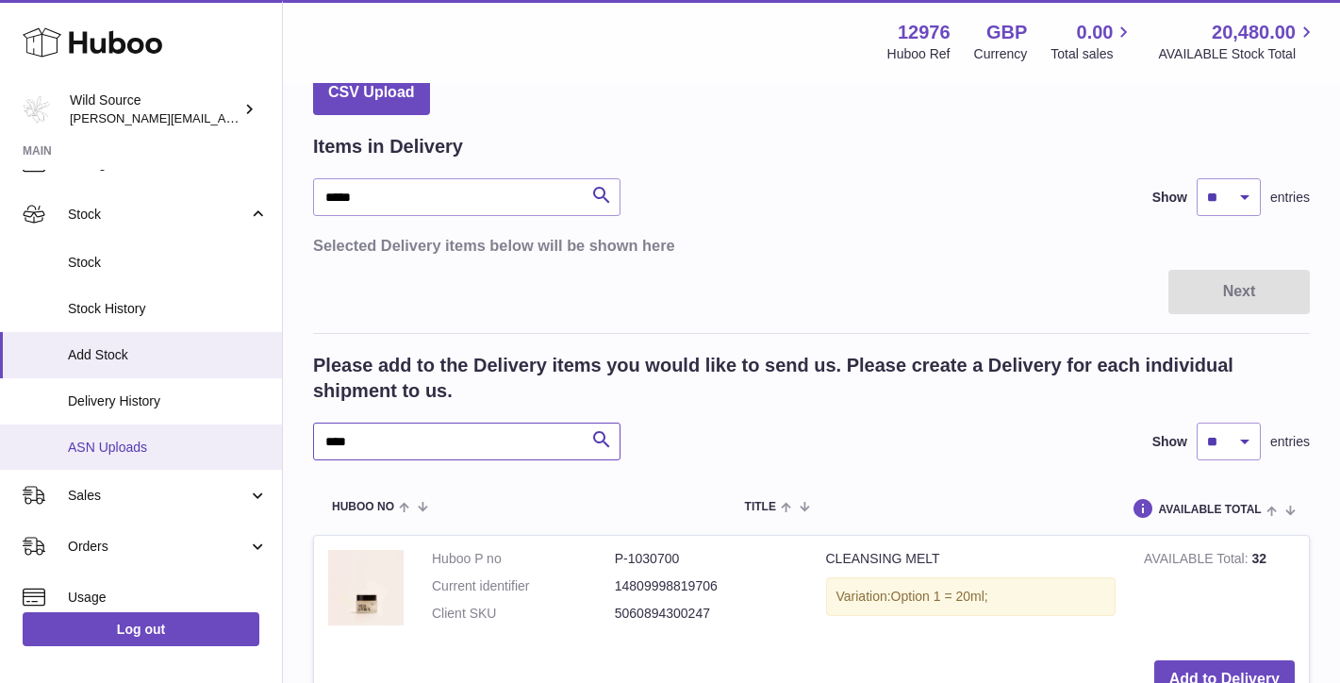
drag, startPoint x: 367, startPoint y: 445, endPoint x: 246, endPoint y: 433, distance: 121.3
click at [246, 433] on div "Huboo Wild Source [PERSON_NAME][EMAIL_ADDRESS][DOMAIN_NAME] Main My Dashboard L…" at bounding box center [670, 520] width 1340 height 1222
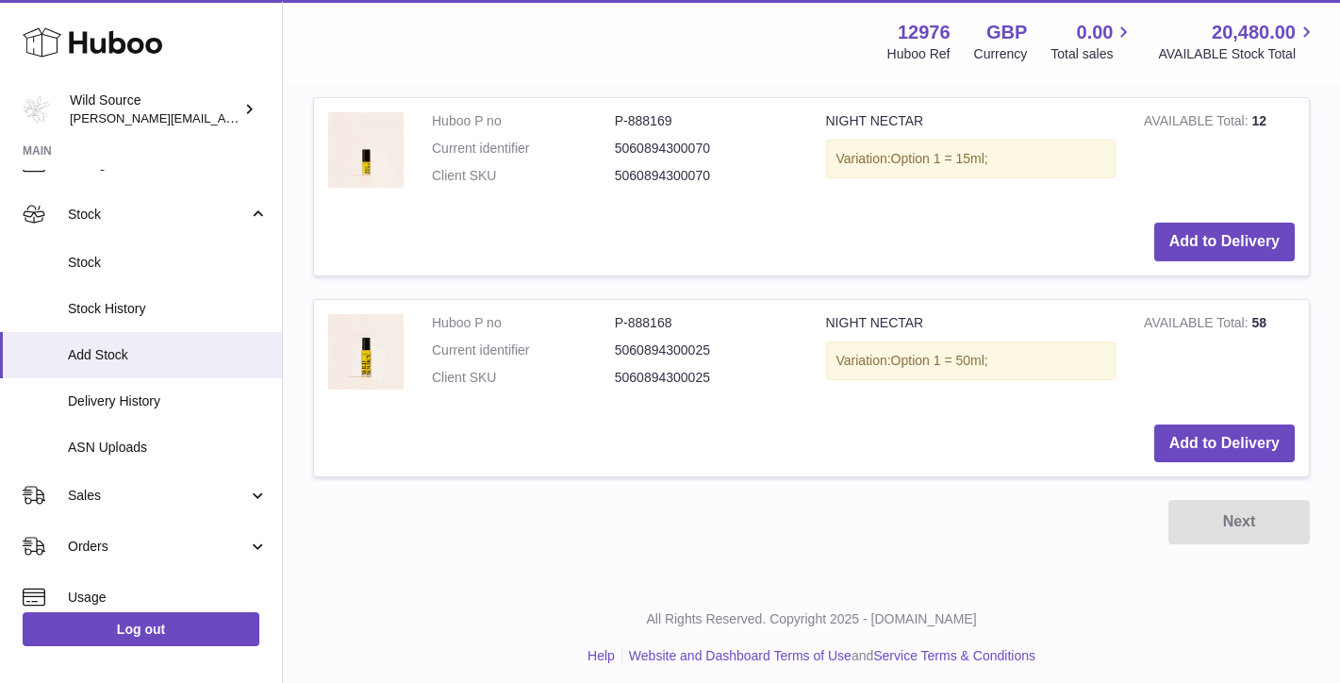
scroll to position [528, 0]
type input "*****"
click at [1199, 229] on button "Add to Delivery" at bounding box center [1224, 242] width 140 height 39
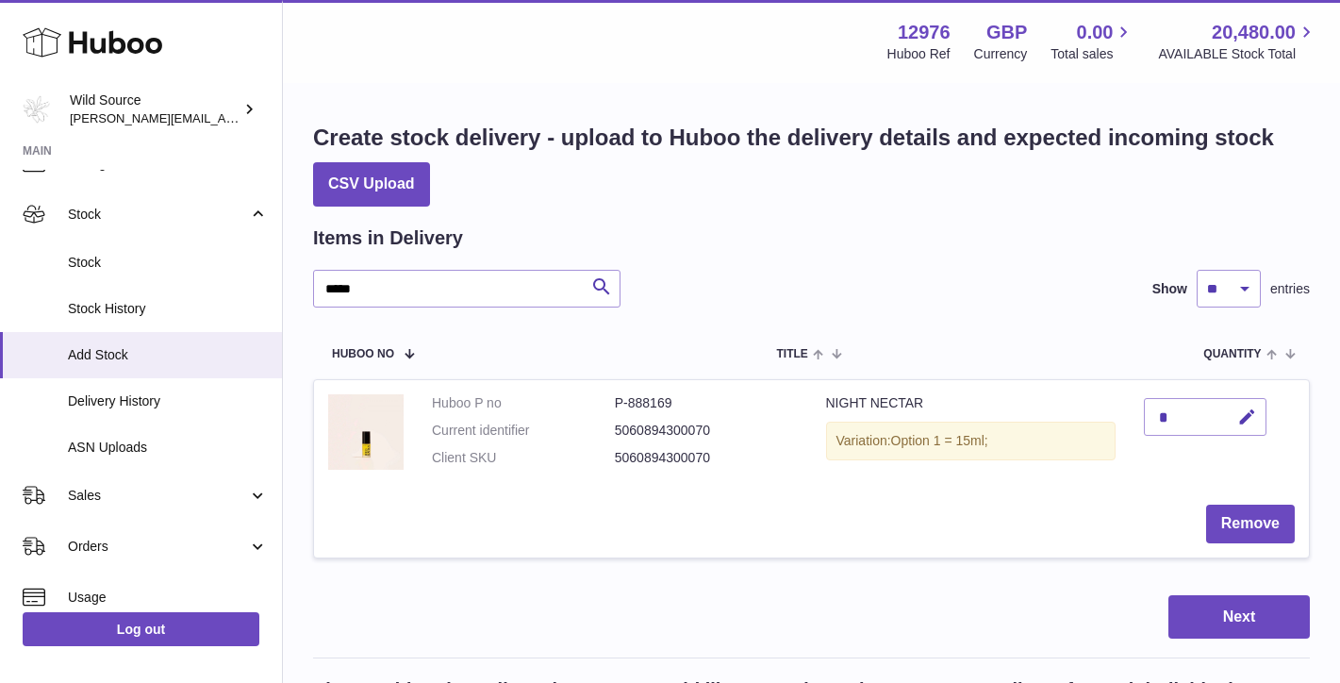
scroll to position [0, 0]
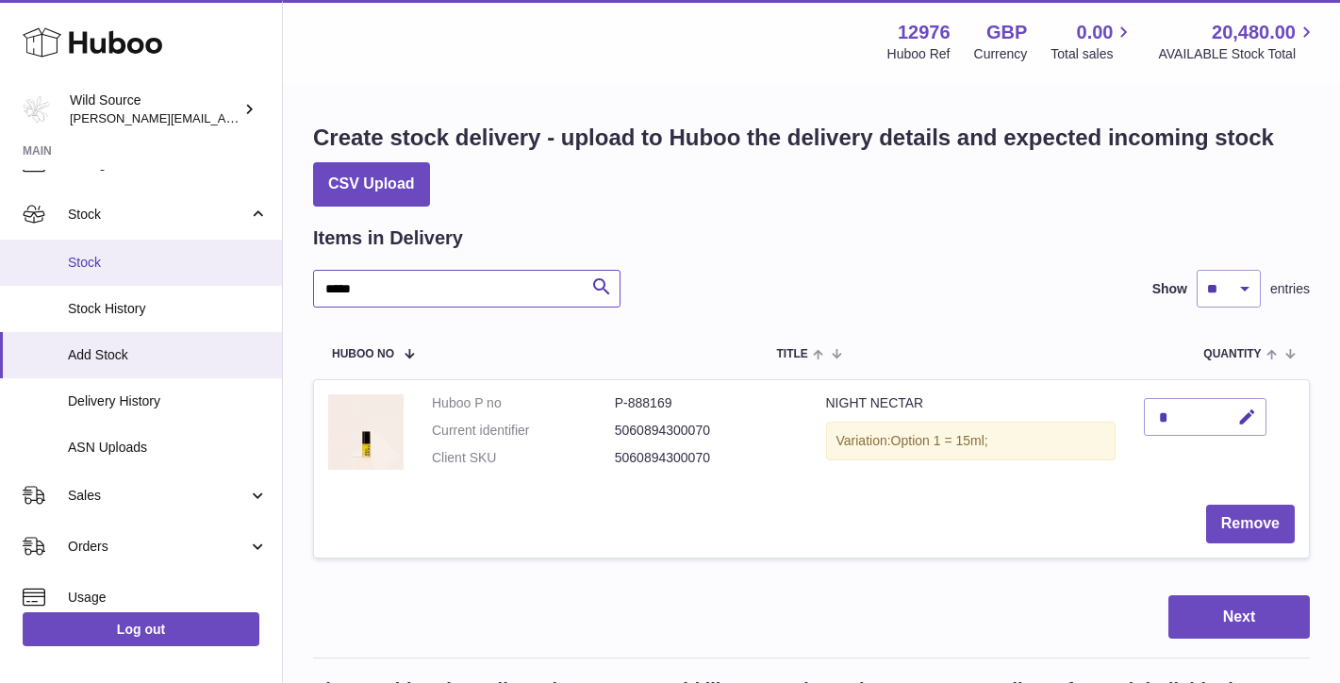
drag, startPoint x: 450, startPoint y: 286, endPoint x: 145, endPoint y: 242, distance: 307.6
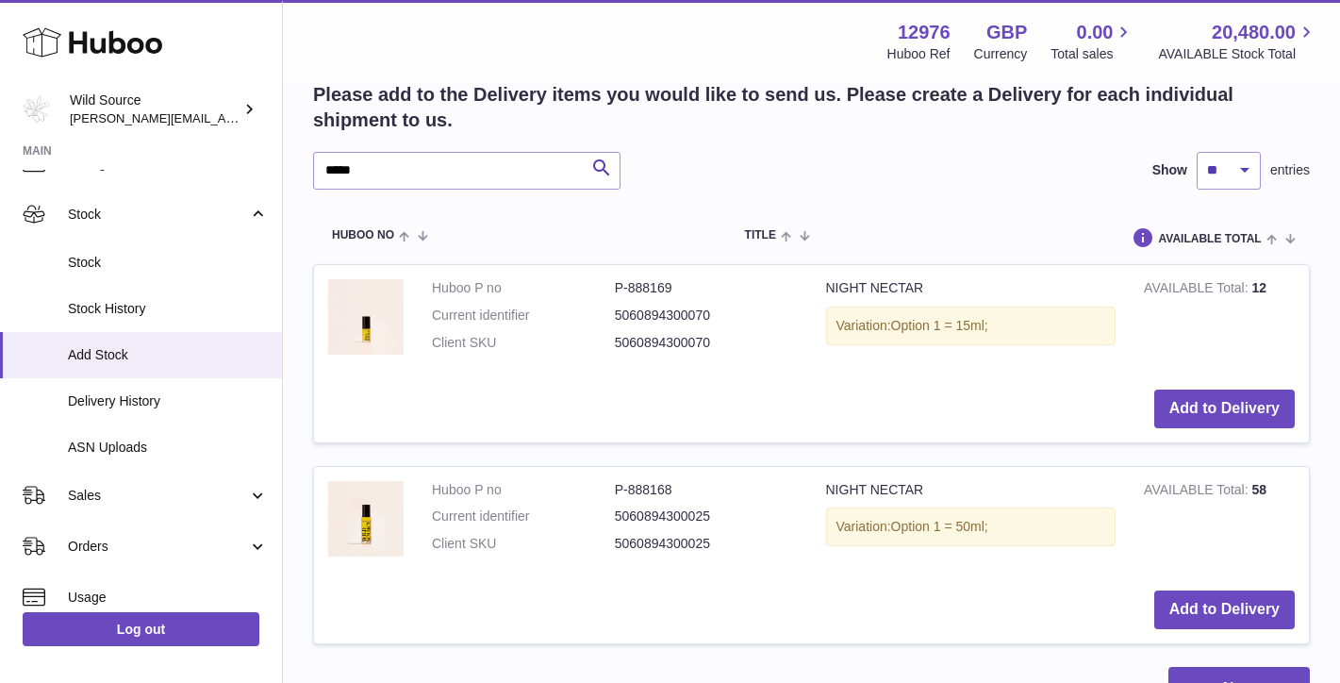
scroll to position [1604, 0]
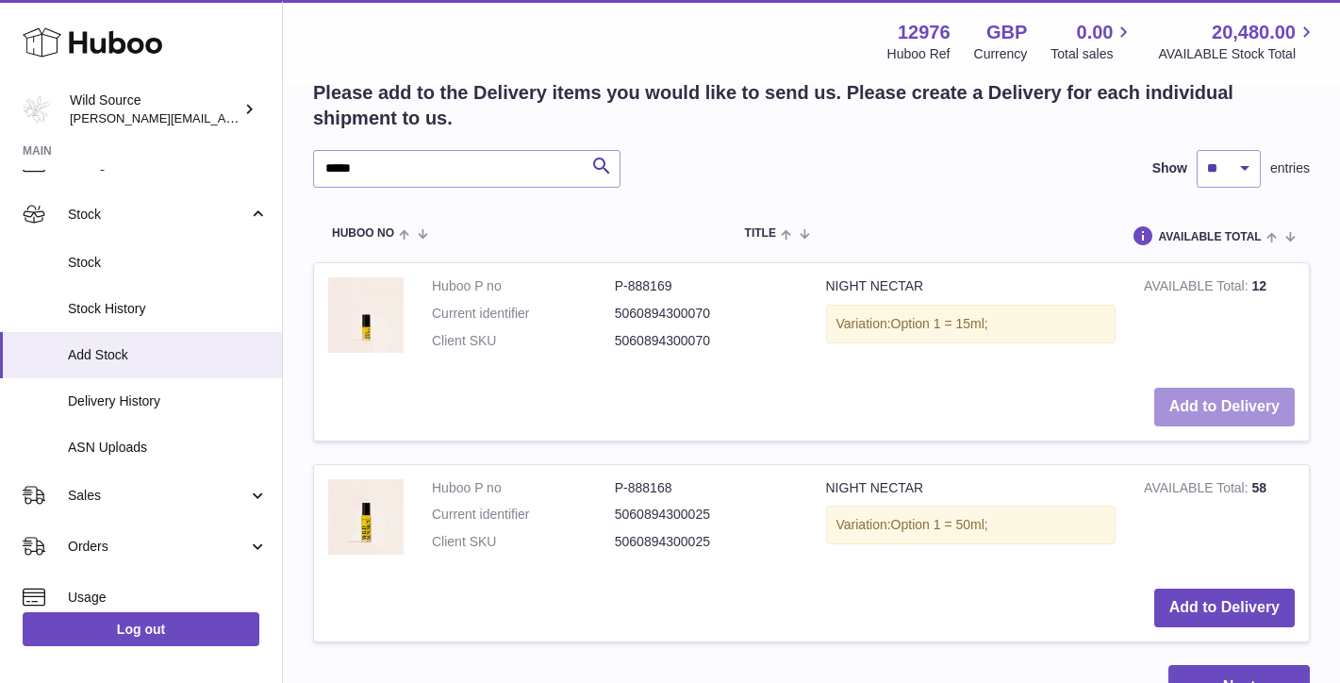
click at [1240, 388] on button "Add to Delivery" at bounding box center [1224, 407] width 140 height 39
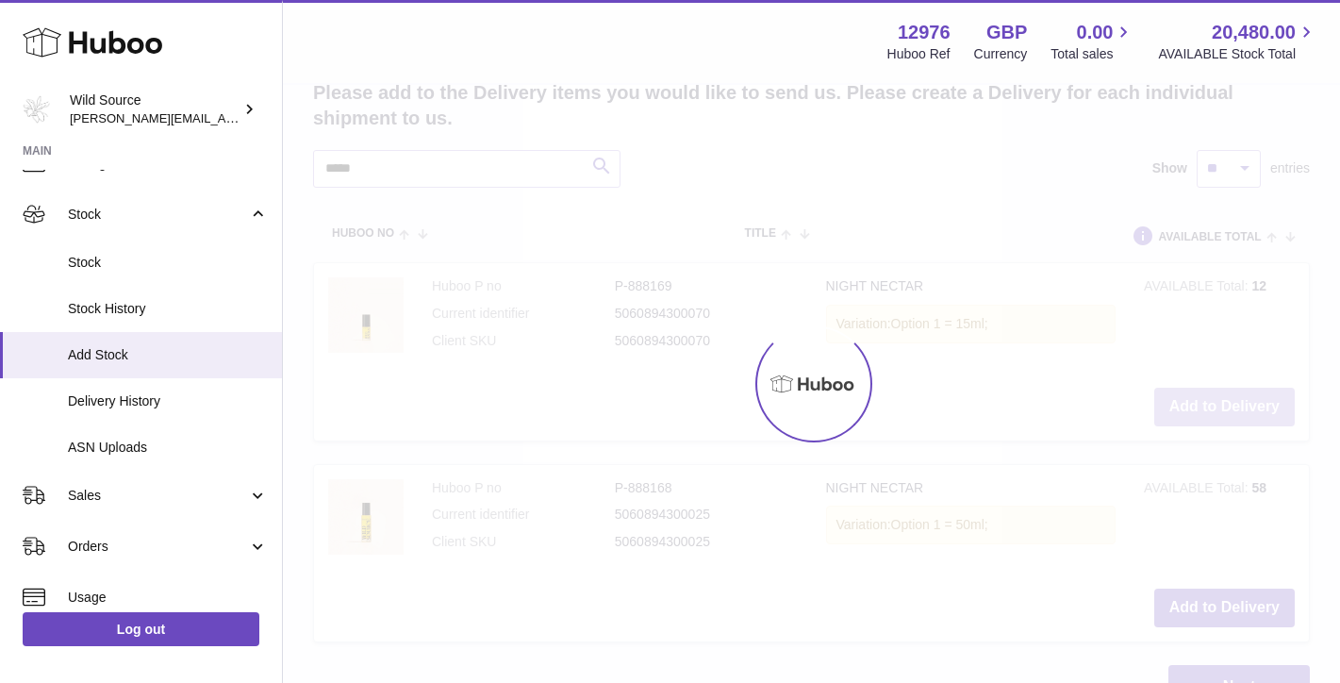
type input "*"
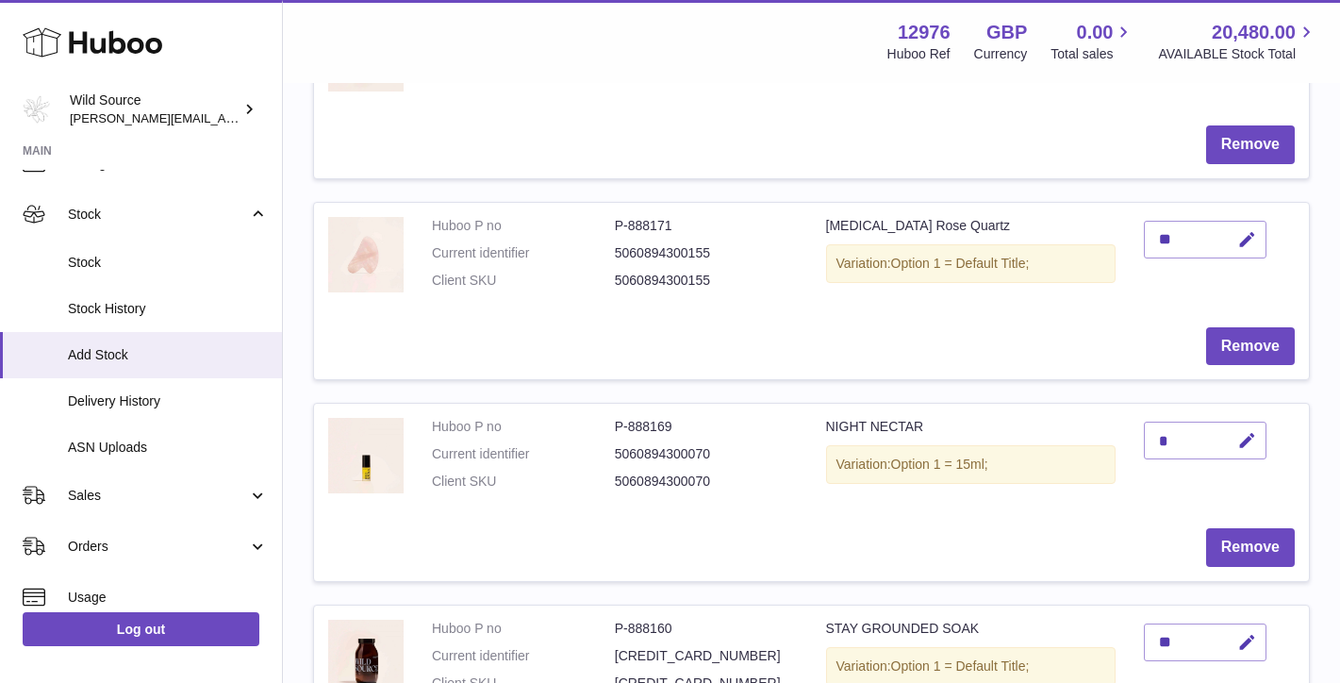
scroll to position [602, 0]
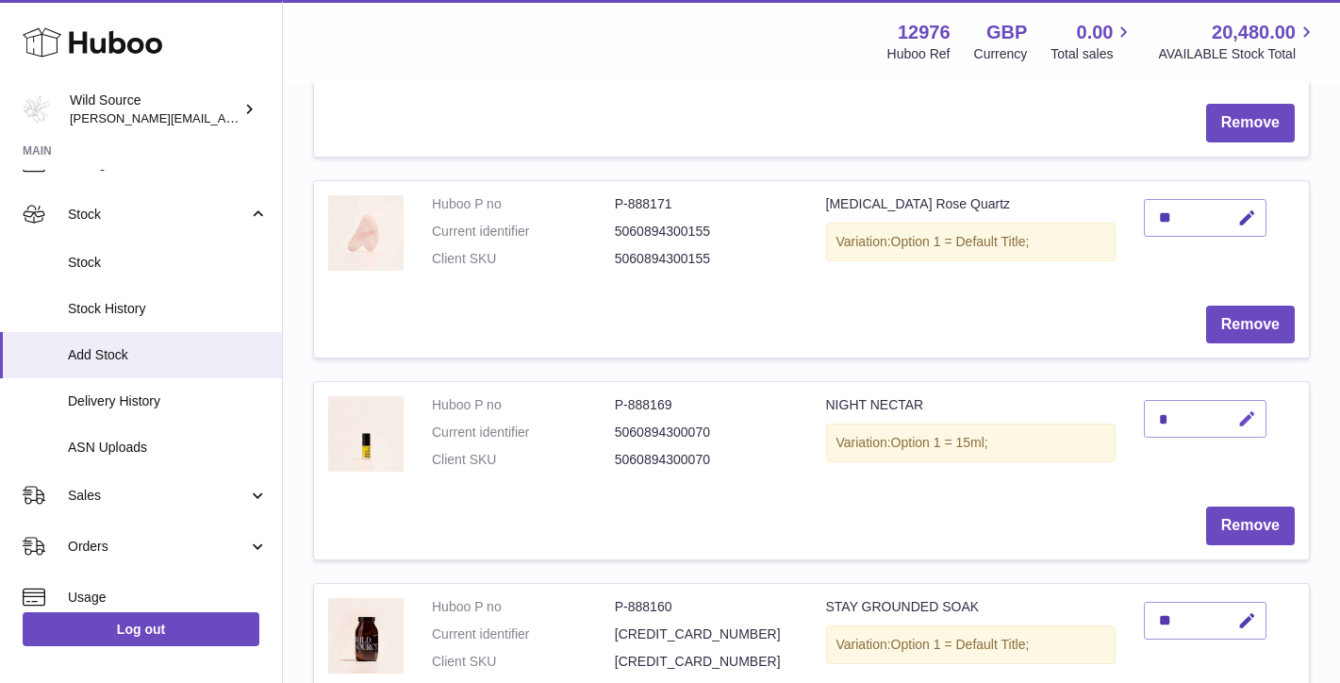
click at [1246, 413] on icon "button" at bounding box center [1247, 419] width 20 height 20
type input "*"
click at [1250, 417] on button "submit" at bounding box center [1245, 419] width 36 height 30
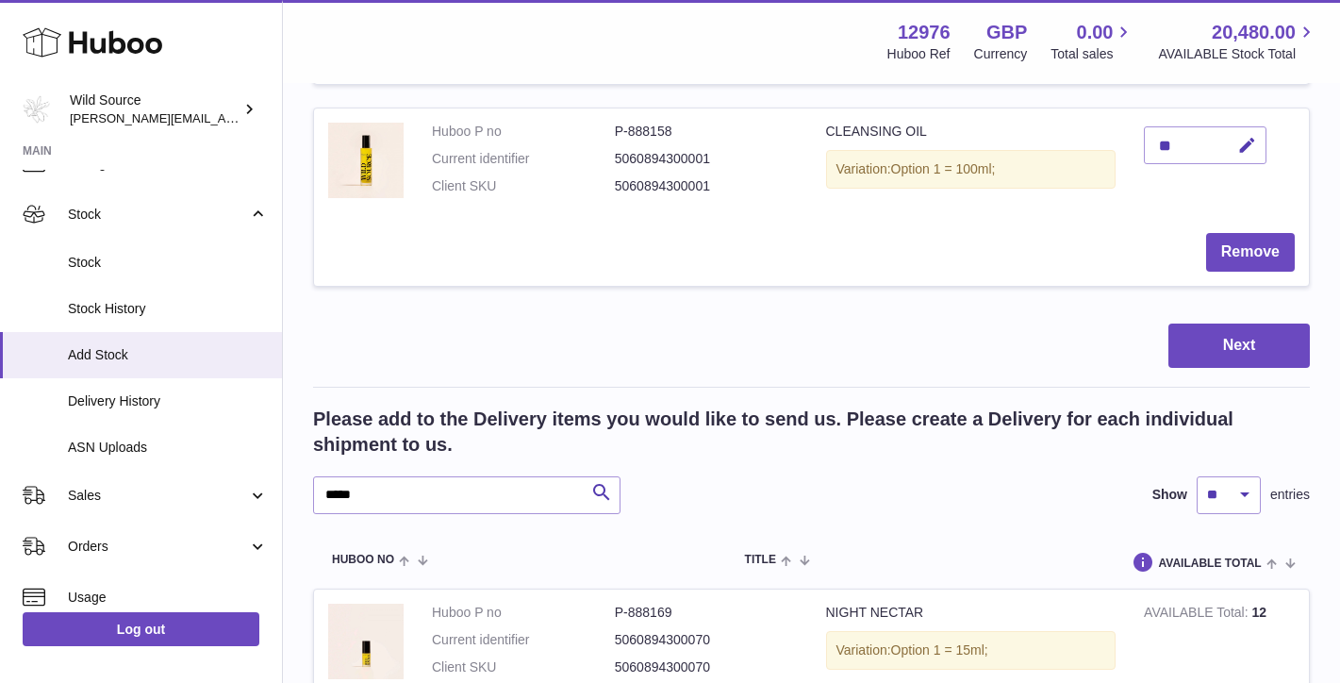
scroll to position [1263, 0]
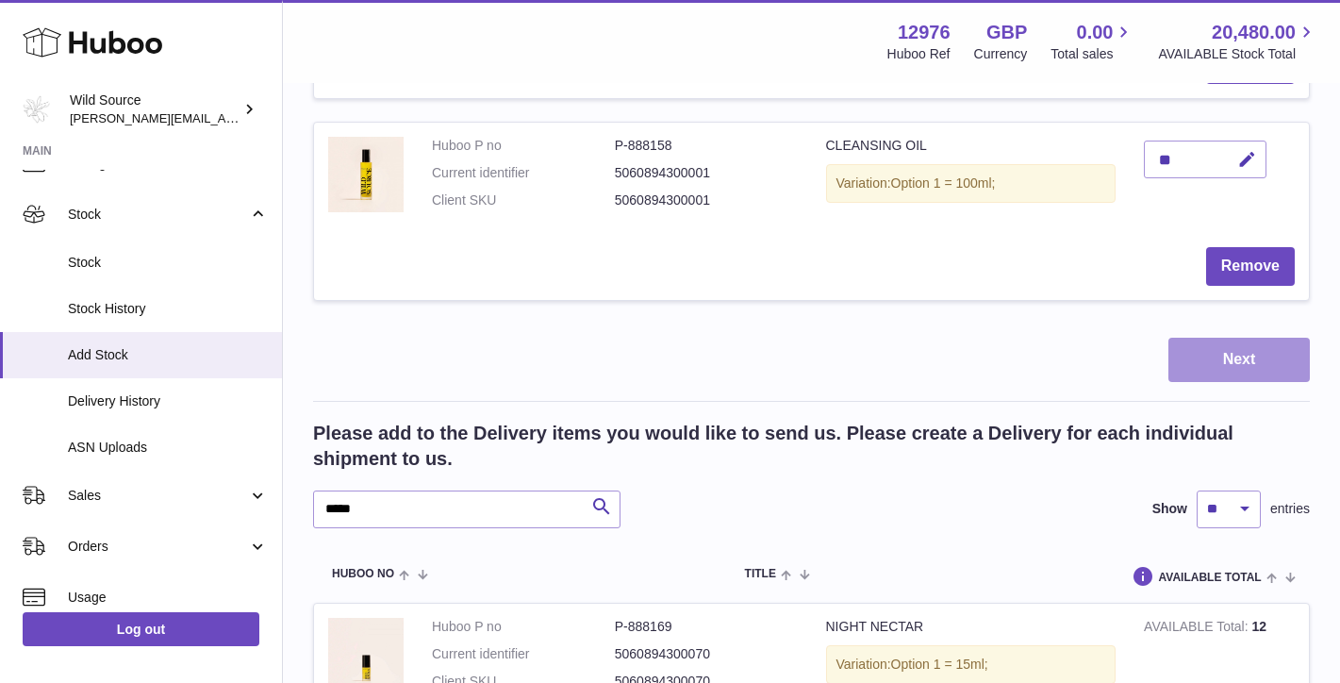
click at [1237, 338] on button "Next" at bounding box center [1238, 360] width 141 height 44
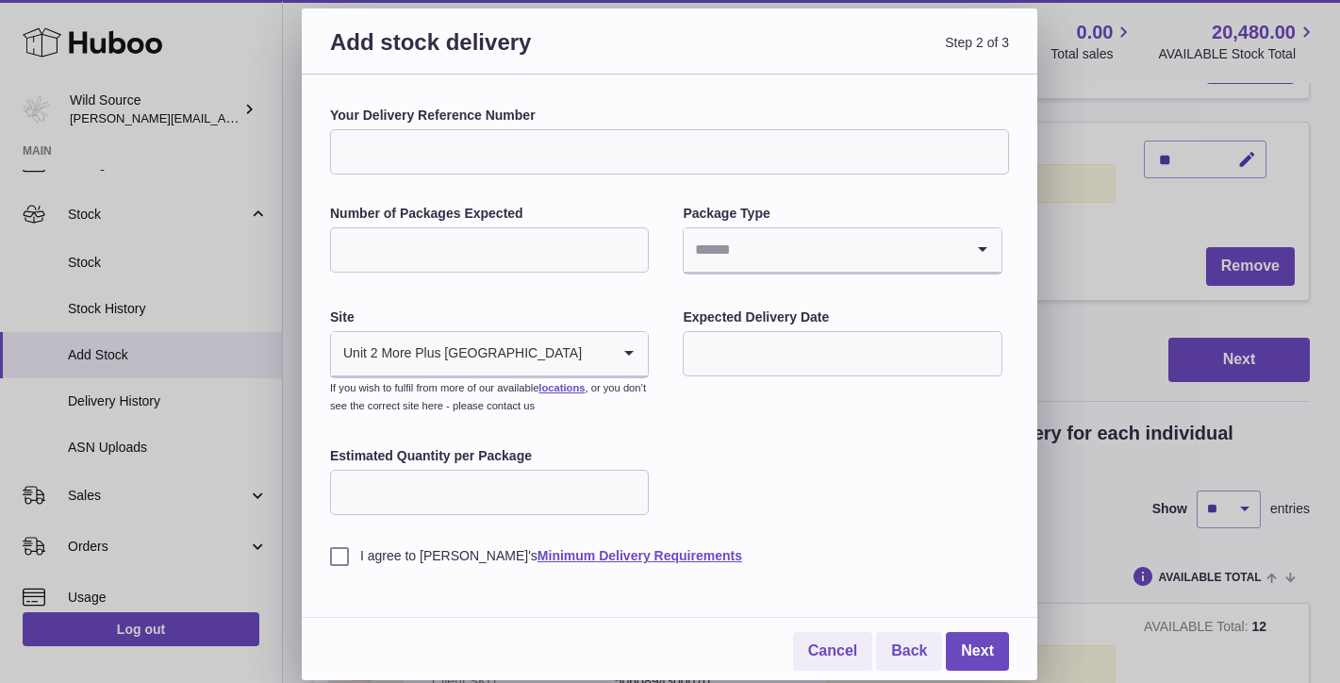
click at [454, 141] on input "Your Delivery Reference Number" at bounding box center [669, 151] width 679 height 45
click at [507, 252] on input "Number of Packages Expected" at bounding box center [489, 249] width 319 height 45
type input "*"
click at [748, 254] on input "Search for option" at bounding box center [823, 249] width 279 height 43
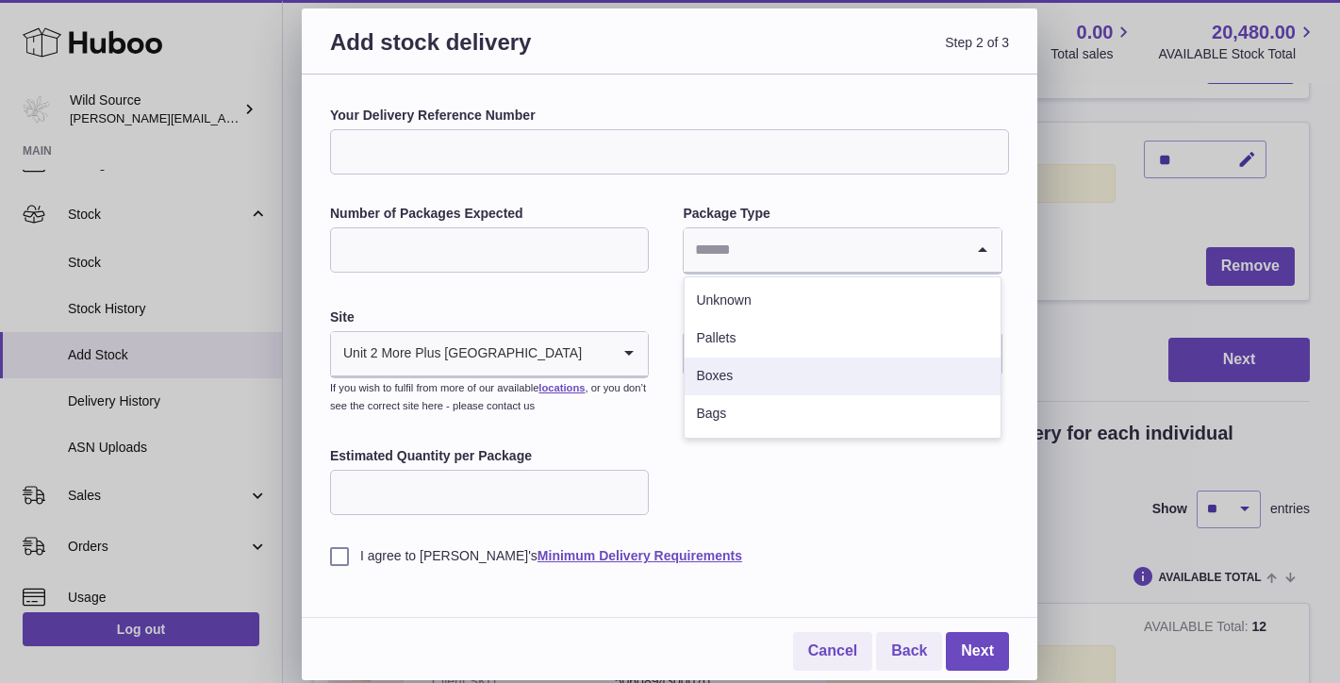
click at [735, 369] on li "Boxes" at bounding box center [842, 376] width 315 height 38
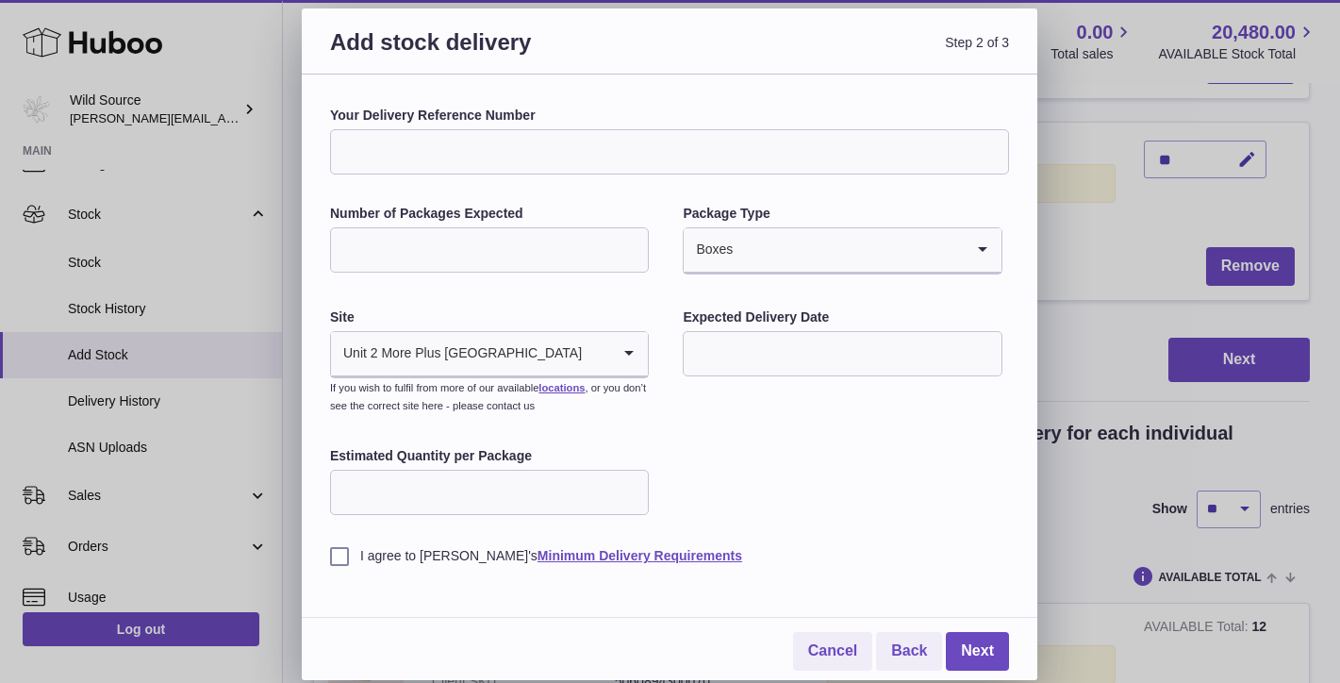
click at [435, 486] on input "Estimated Quantity per Package" at bounding box center [489, 492] width 319 height 45
click at [338, 555] on label "I agree to [PERSON_NAME]'s Minimum Delivery Requirements" at bounding box center [669, 556] width 679 height 18
click at [511, 216] on label "Number of Packages Expected" at bounding box center [489, 214] width 319 height 18
click at [511, 227] on input "*" at bounding box center [489, 249] width 319 height 45
click at [524, 152] on input "Your Delivery Reference Number" at bounding box center [669, 151] width 679 height 45
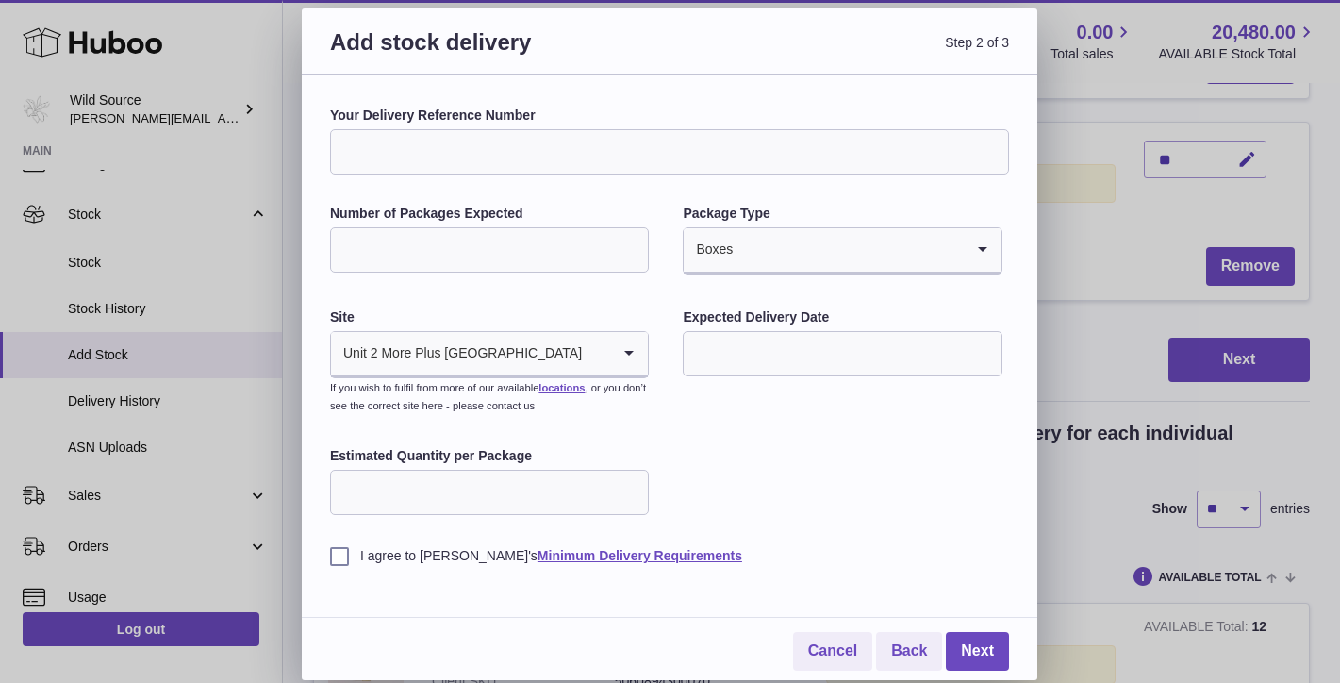
click at [524, 148] on input "Your Delivery Reference Number" at bounding box center [669, 151] width 679 height 45
click at [980, 632] on link "Next" at bounding box center [977, 651] width 63 height 39
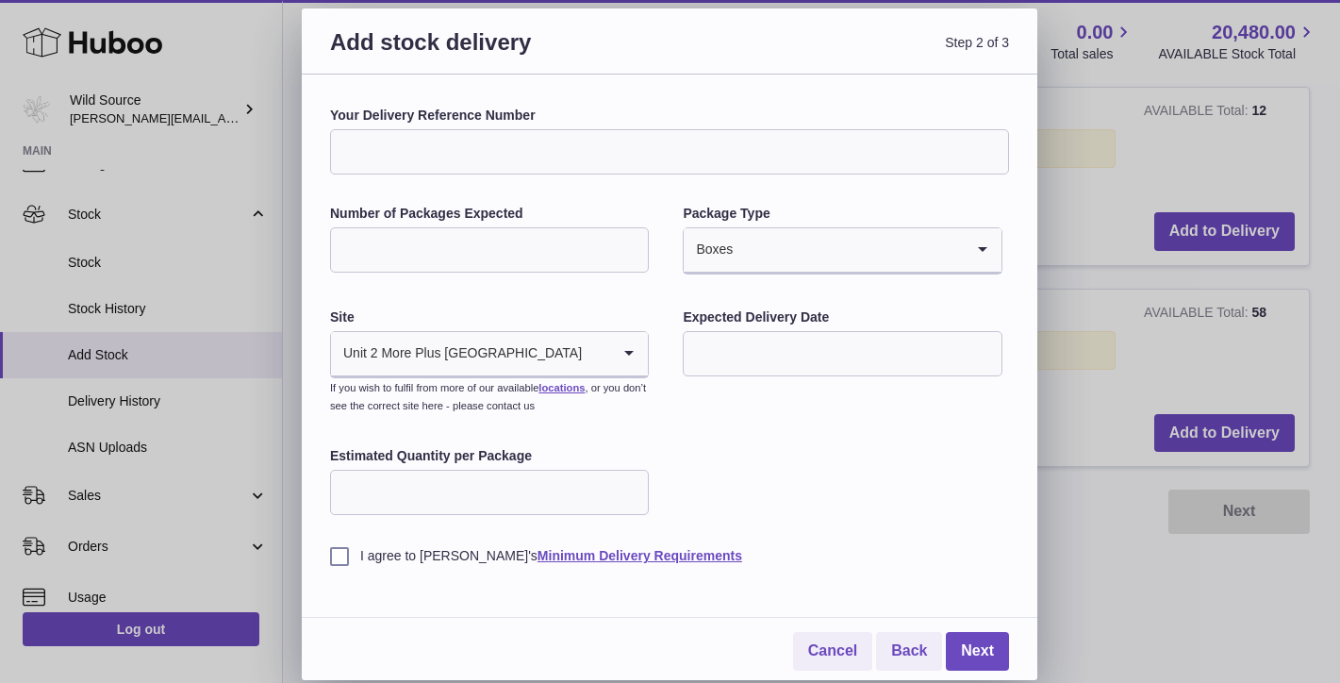
scroll to position [528, 0]
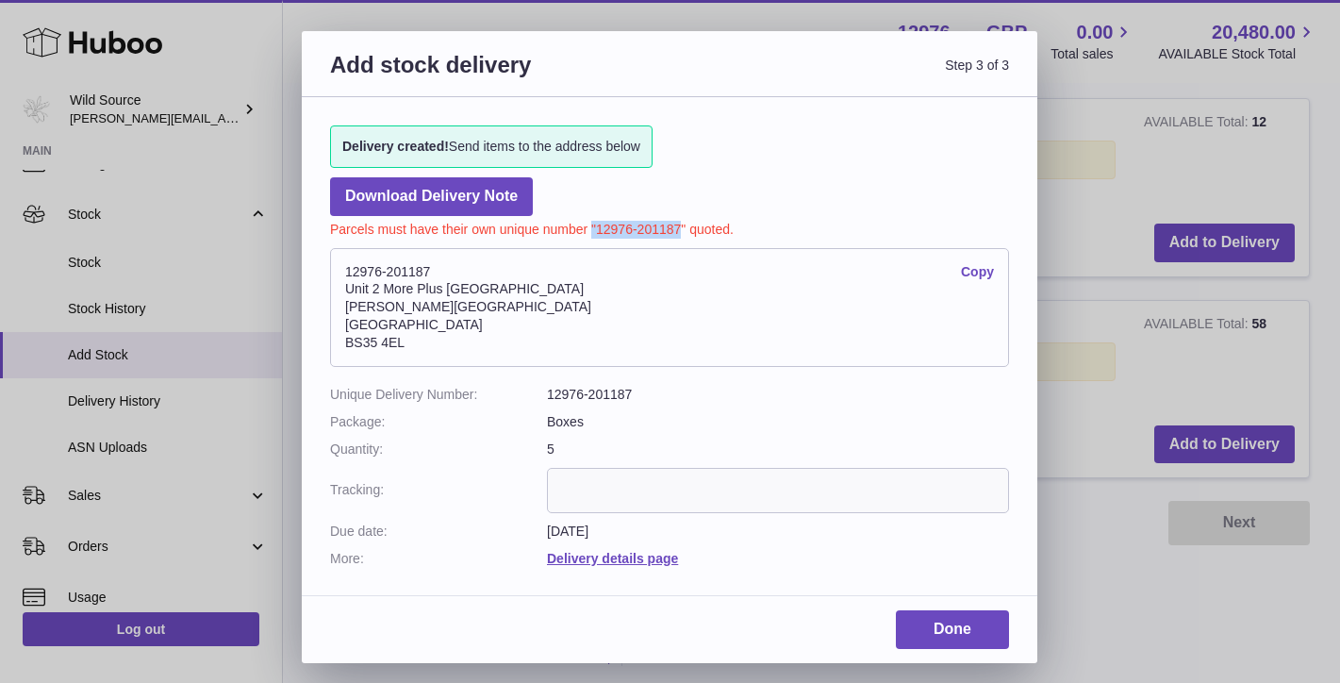
drag, startPoint x: 590, startPoint y: 230, endPoint x: 678, endPoint y: 224, distance: 87.9
click at [678, 224] on p "Parcels must have their own unique number "12976-201187" quoted." at bounding box center [669, 227] width 679 height 23
click at [573, 476] on input "text" at bounding box center [778, 490] width 462 height 45
